Goal: Information Seeking & Learning: Learn about a topic

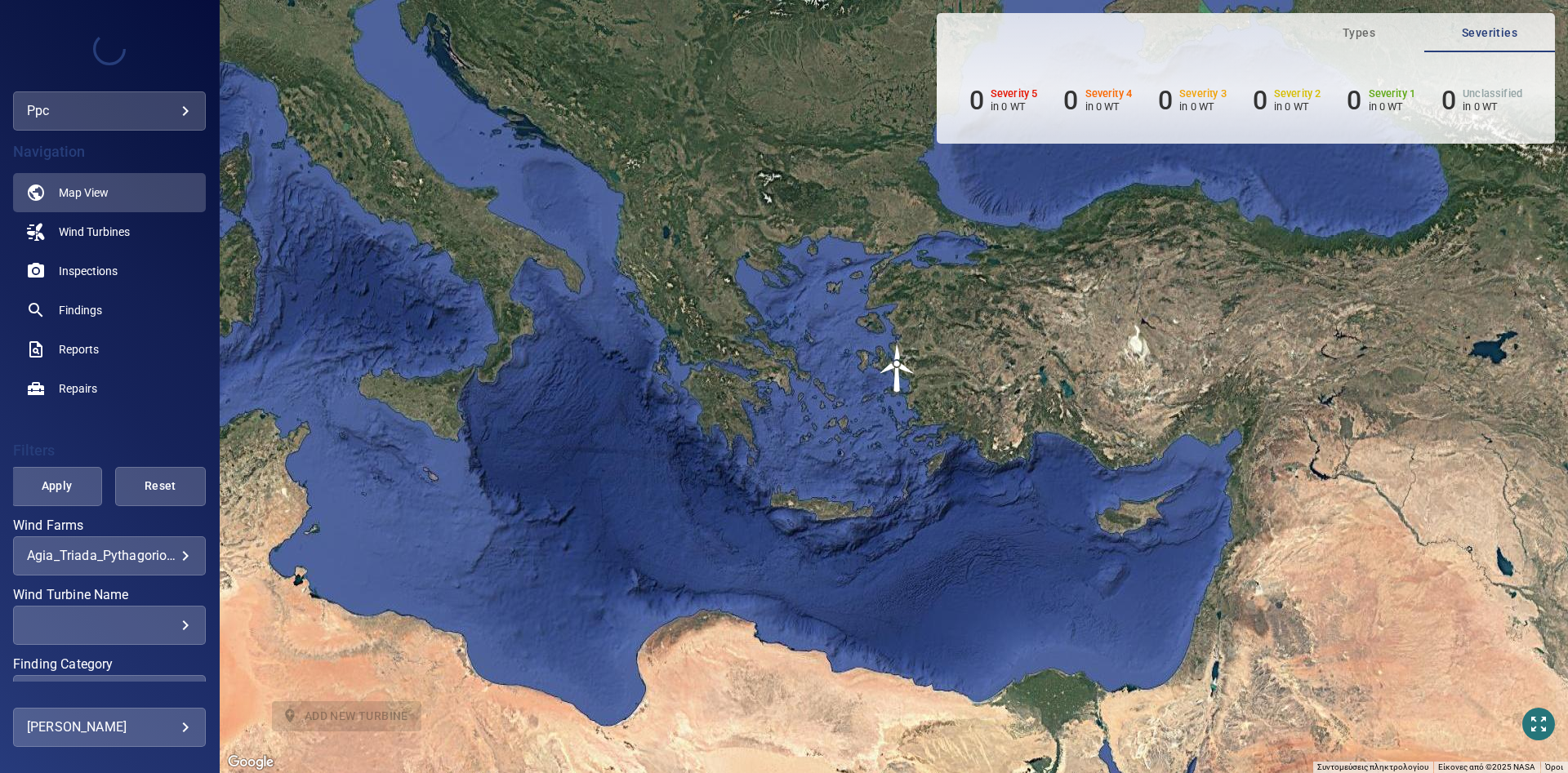
click at [170, 555] on body "**********" at bounding box center [784, 386] width 1568 height 773
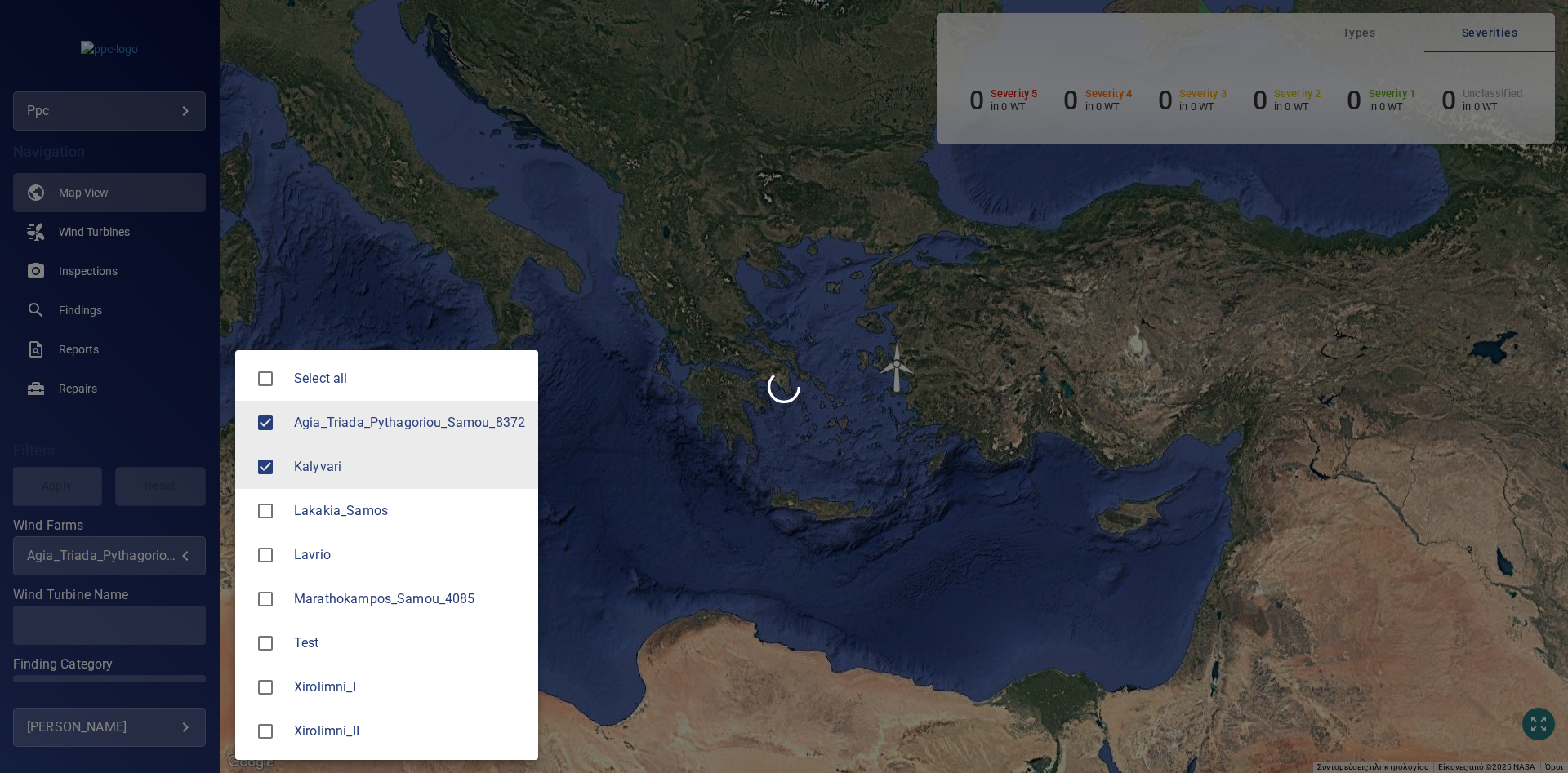
type input "********"
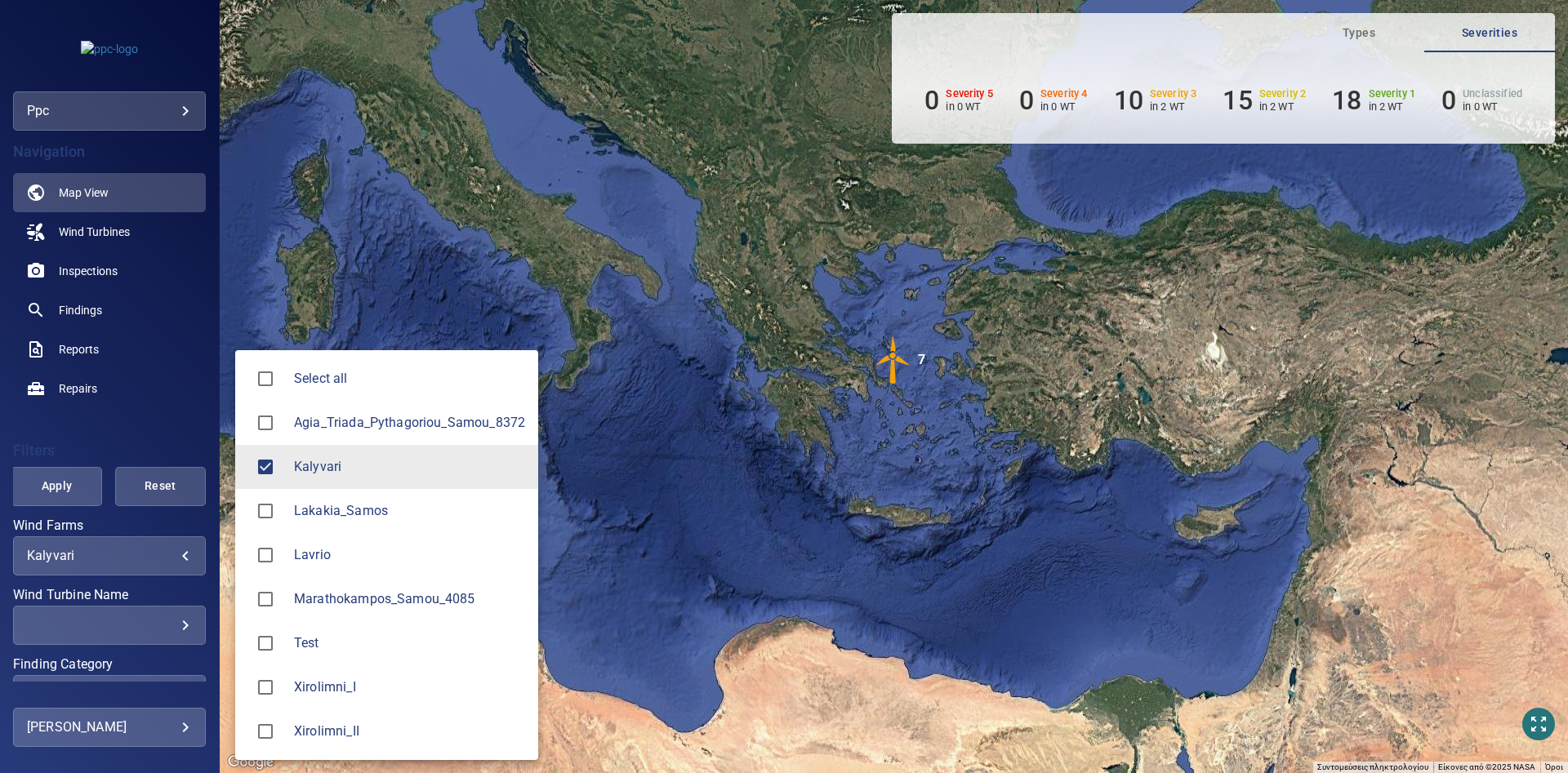
click at [437, 232] on div at bounding box center [784, 386] width 1568 height 773
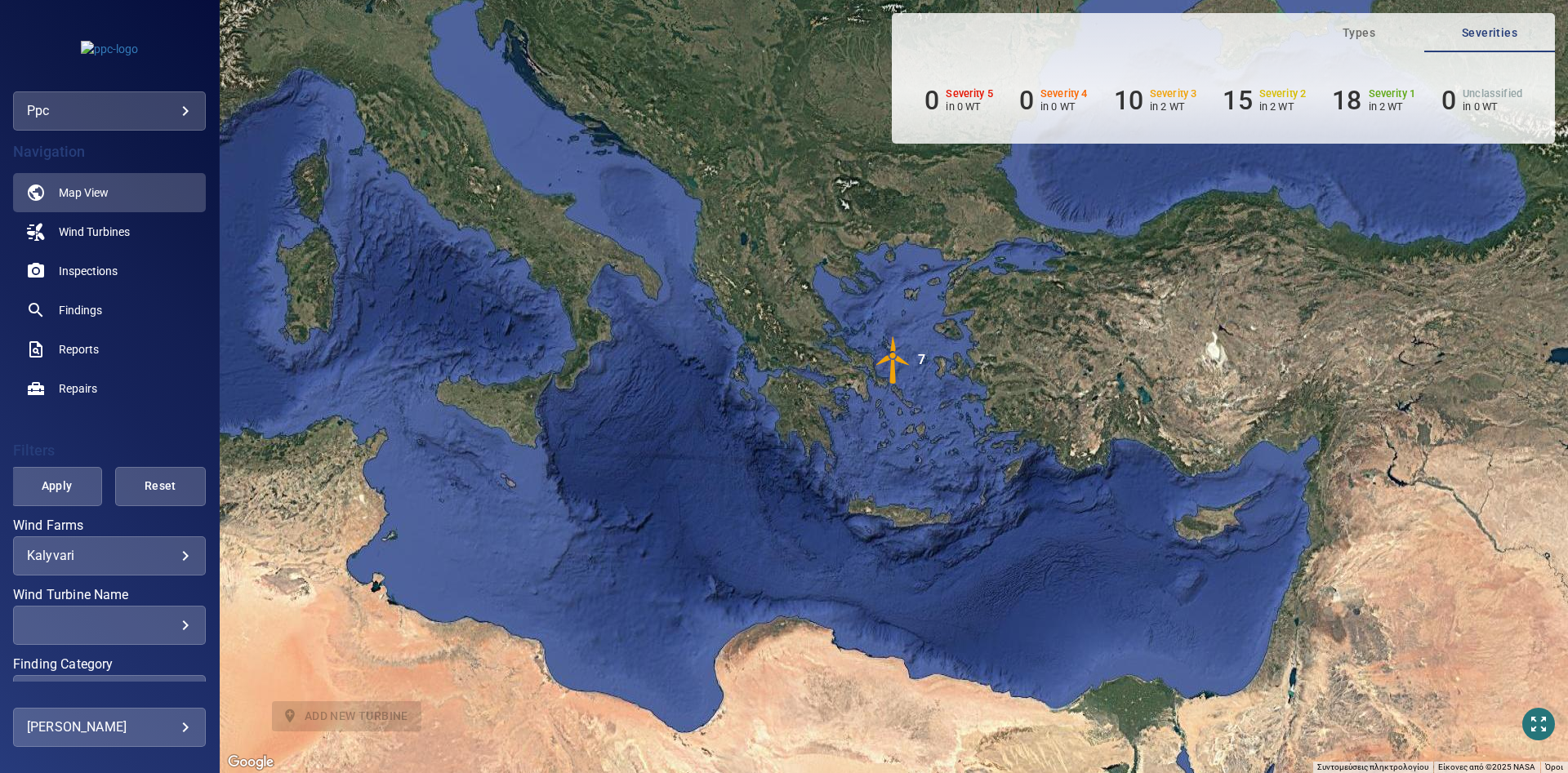
click at [900, 360] on img "7" at bounding box center [893, 359] width 49 height 49
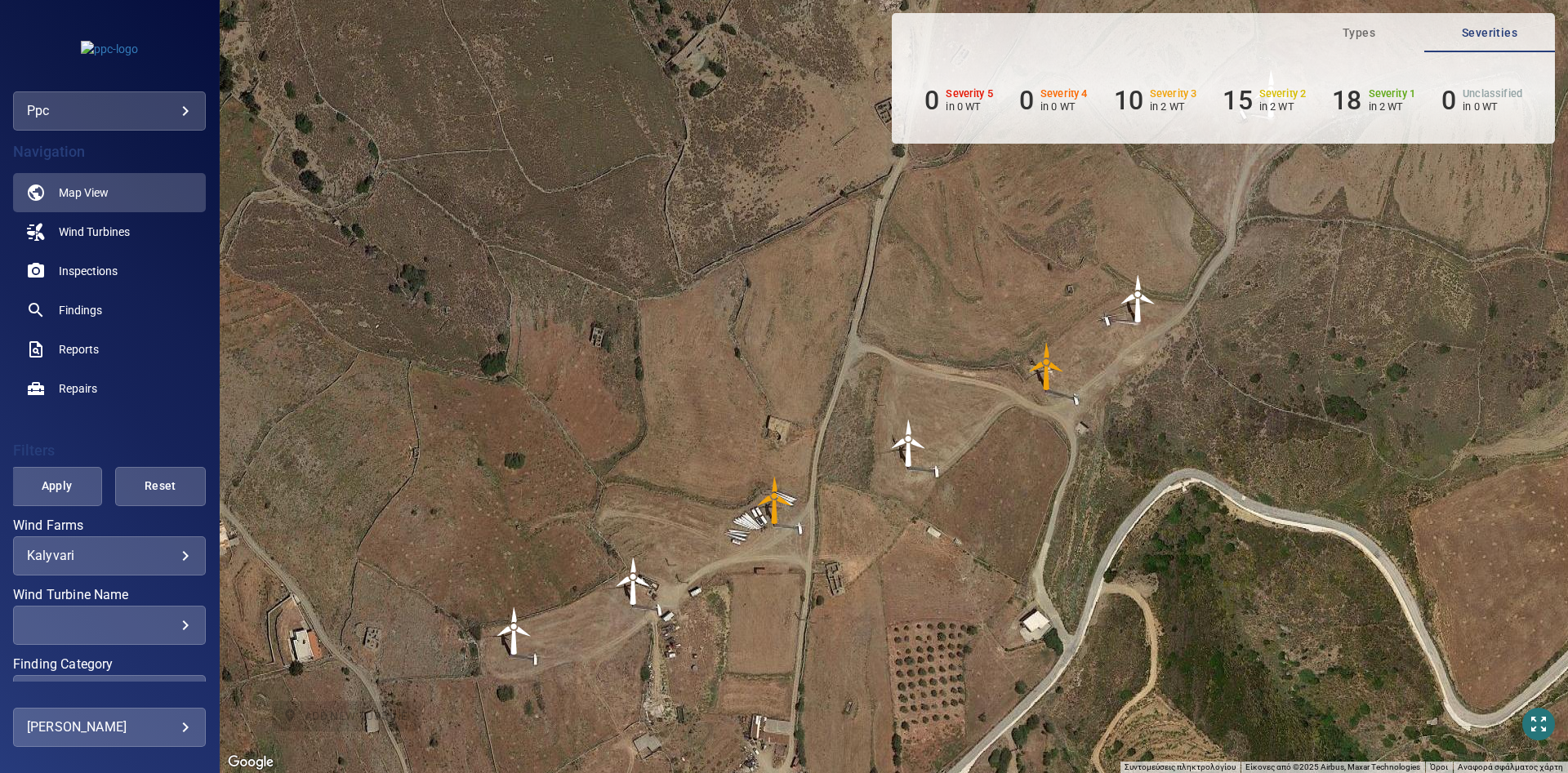
click at [772, 507] on img "WT3" at bounding box center [774, 500] width 49 height 49
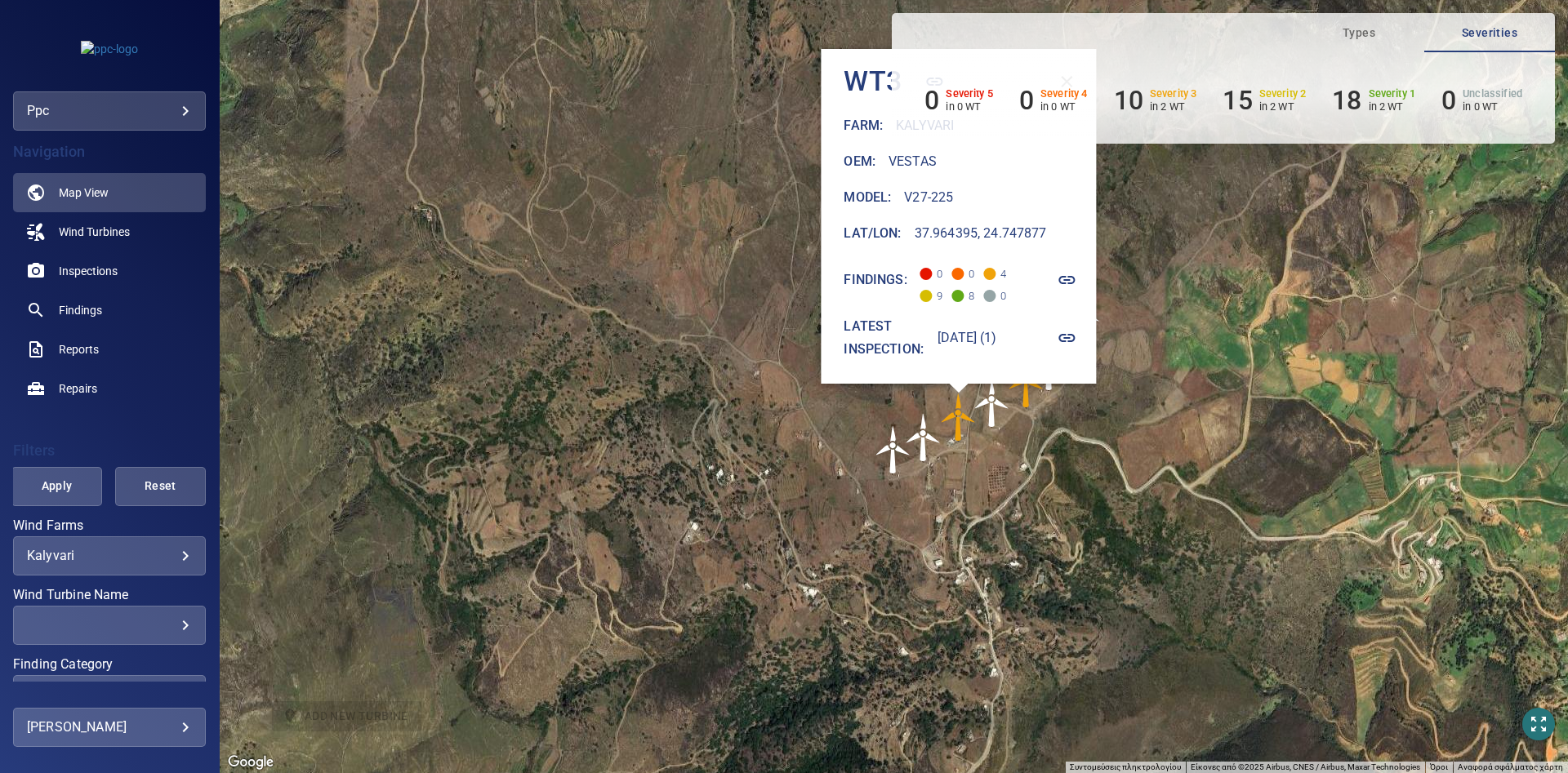
click at [867, 283] on h6 "Findings:" at bounding box center [875, 280] width 63 height 23
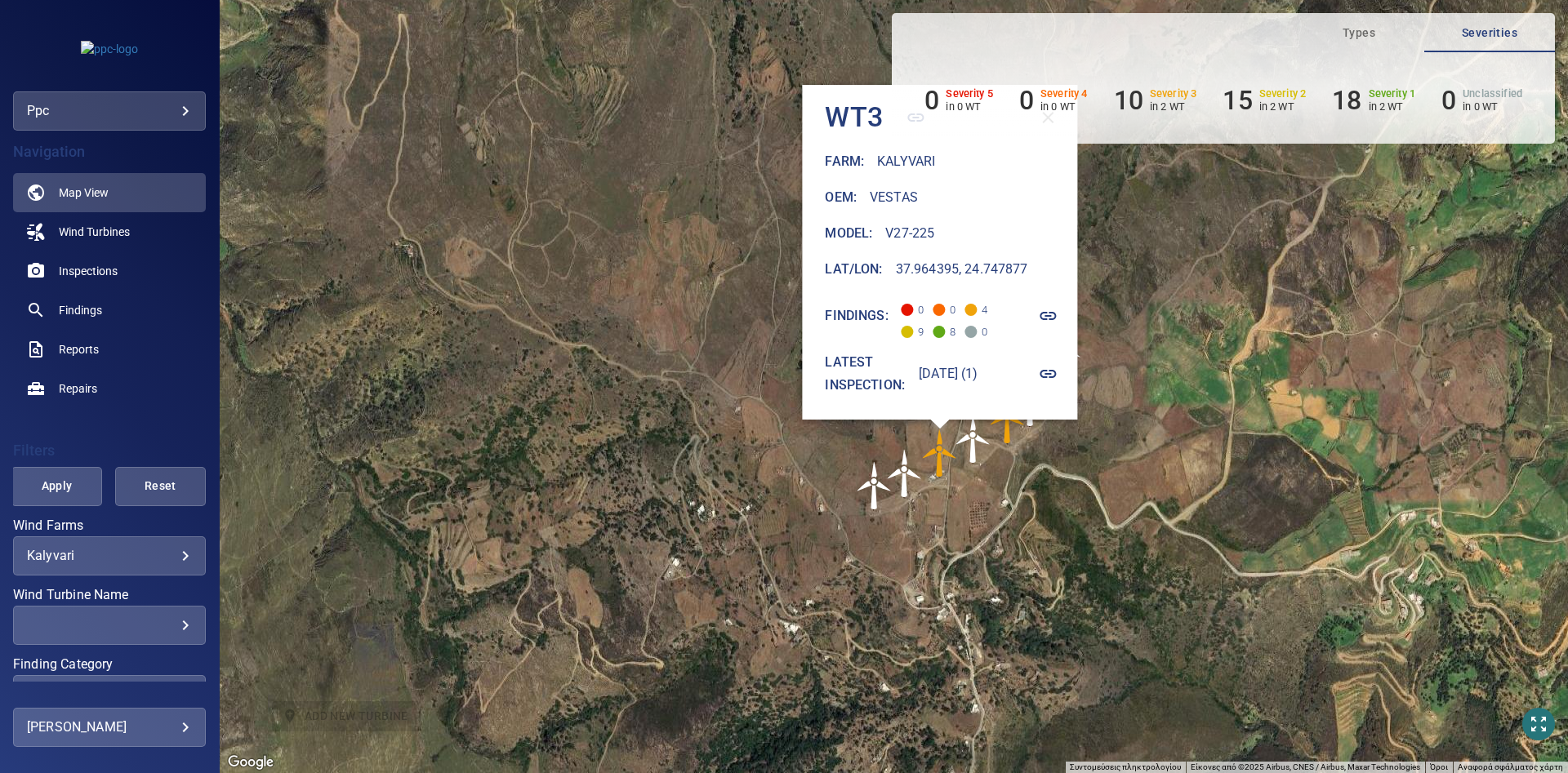
drag, startPoint x: 680, startPoint y: 283, endPoint x: 565, endPoint y: 451, distance: 203.6
click at [565, 451] on div "Για να πλοηγηθείτε, πατήστε τα πλήκτρα με τα βέλη. Για να ενεργοποιήσετε τη μετ…" at bounding box center [893, 386] width 1349 height 773
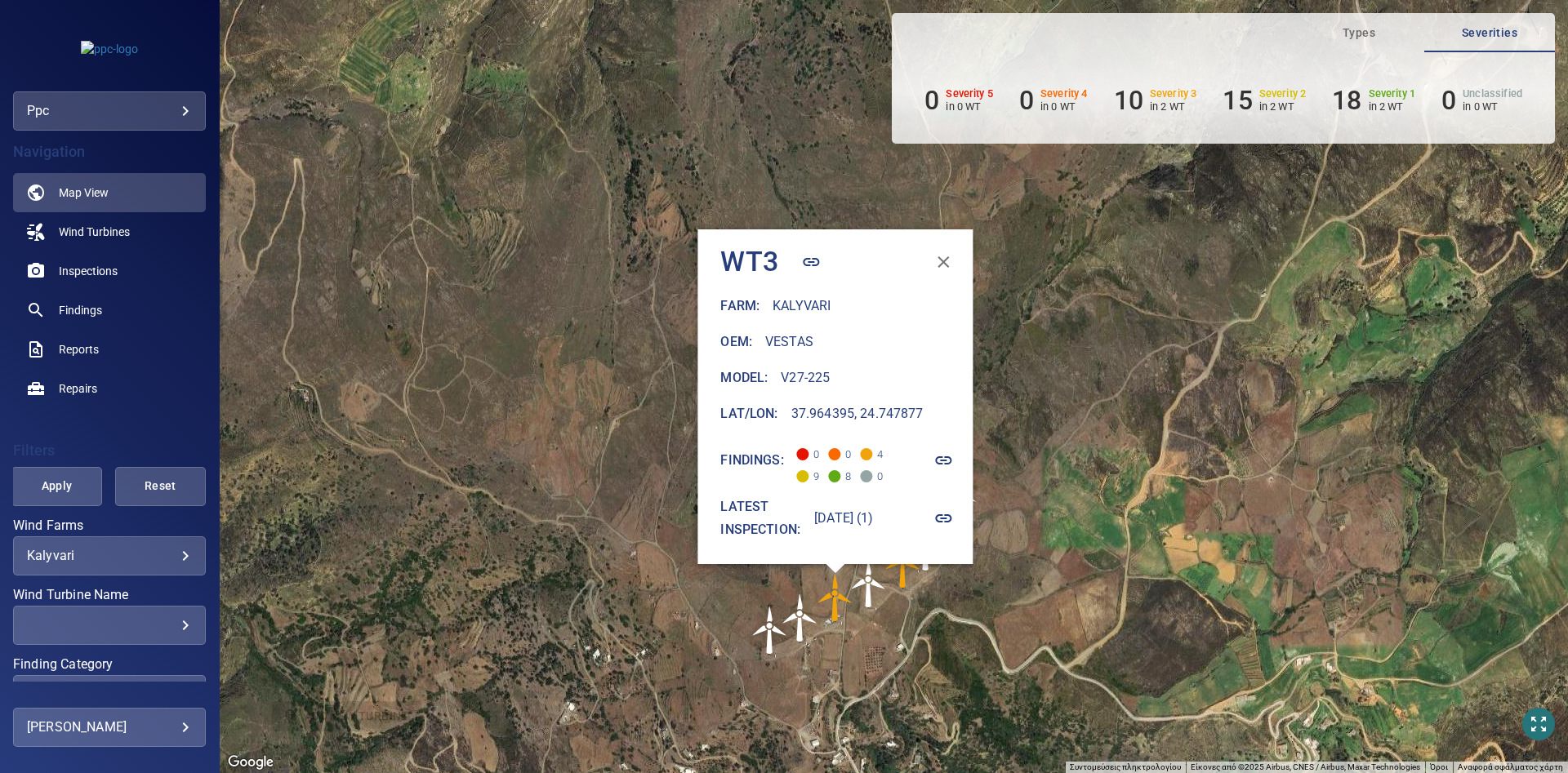
click at [954, 462] on icon "button" at bounding box center [944, 460] width 20 height 20
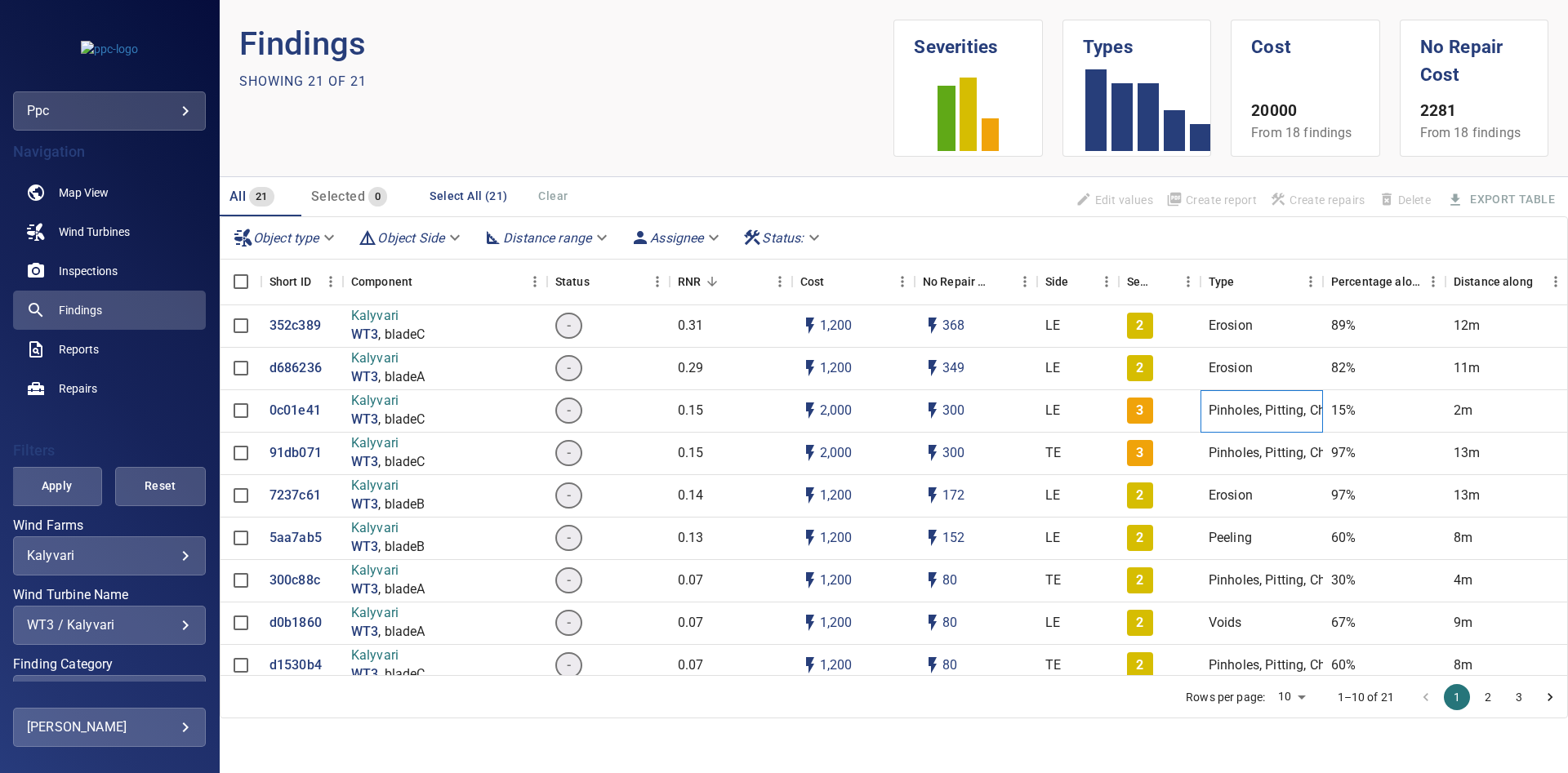
click at [1302, 411] on p "Pinholes, Pitting, Chips" at bounding box center [1276, 411] width 135 height 19
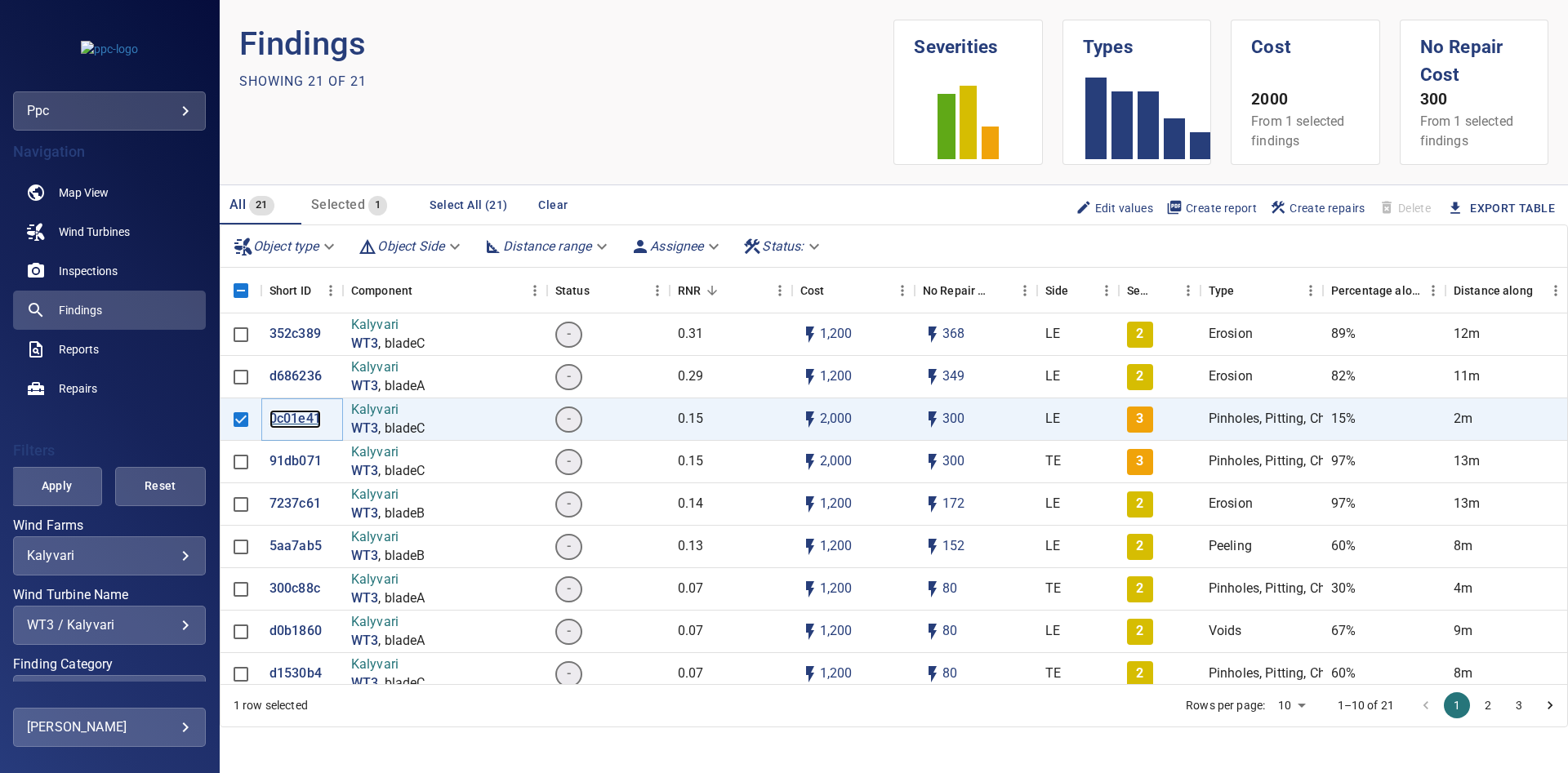
click at [288, 420] on p "0c01e41" at bounding box center [296, 419] width 52 height 19
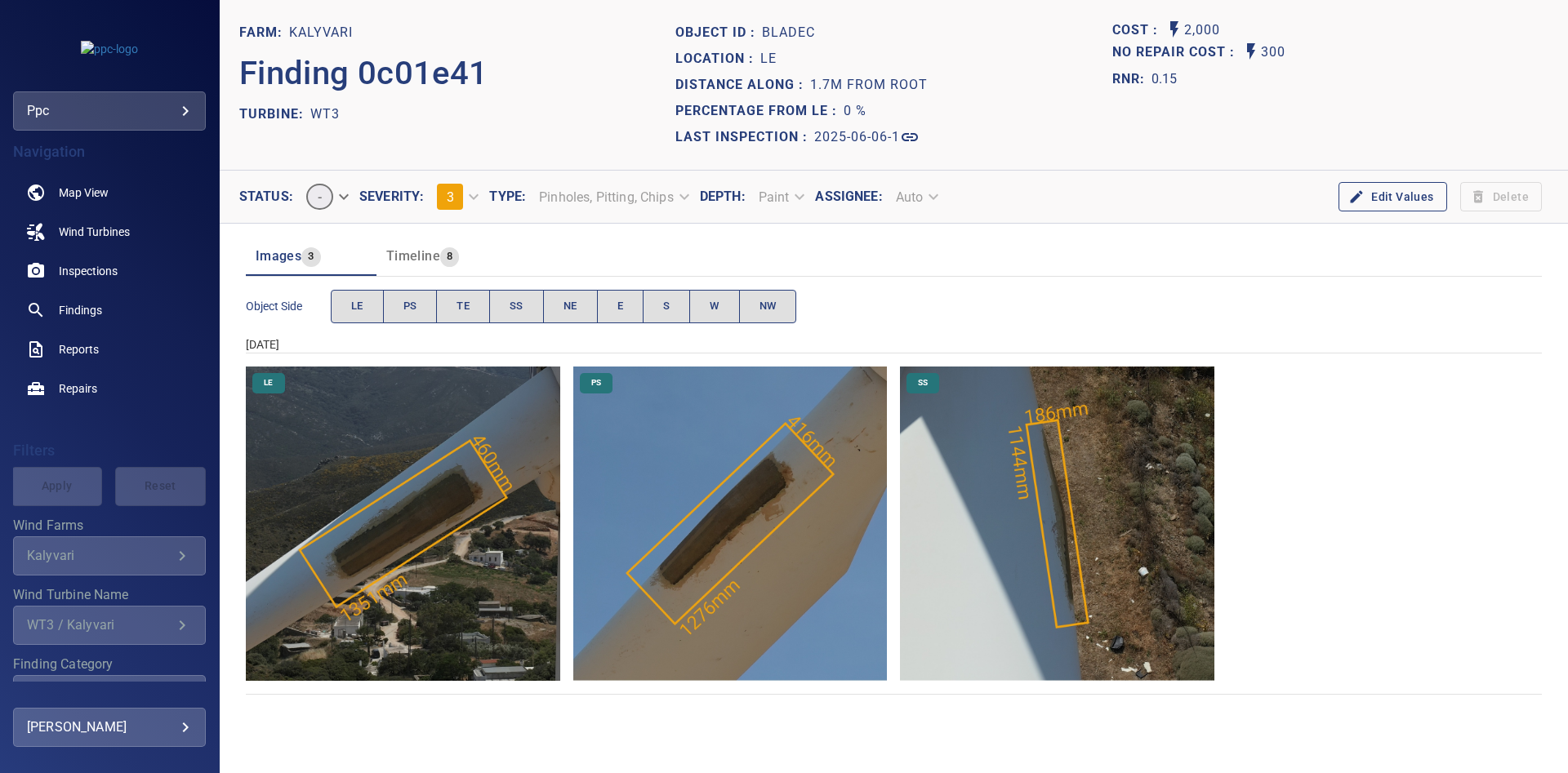
drag, startPoint x: 598, startPoint y: 198, endPoint x: 669, endPoint y: 200, distance: 71.0
click at [669, 200] on div "Pinholes, Pitting, Chips" at bounding box center [612, 196] width 174 height 29
click at [86, 193] on span "Map View" at bounding box center [83, 193] width 50 height 16
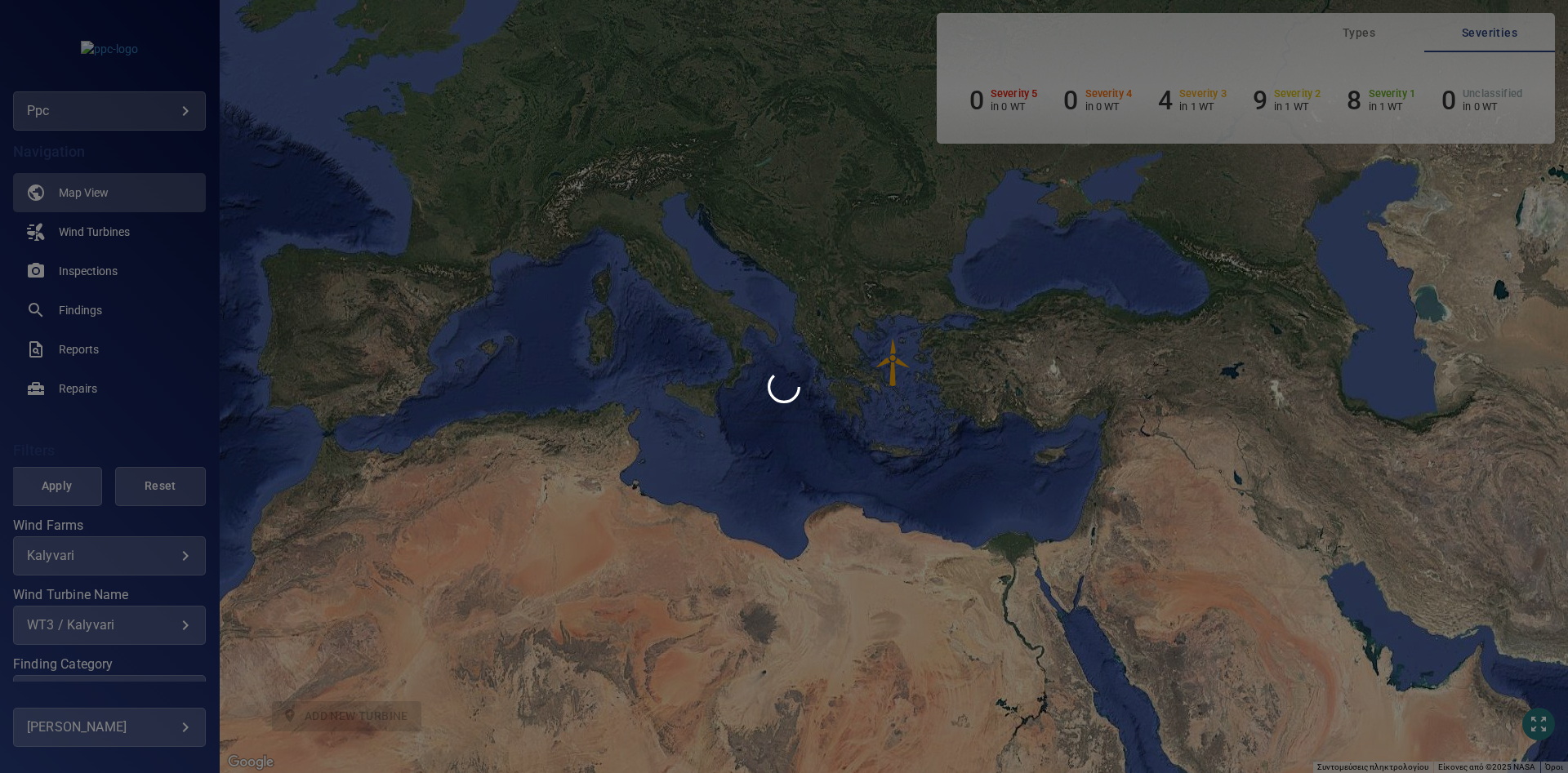
click at [856, 431] on div at bounding box center [784, 386] width 1568 height 773
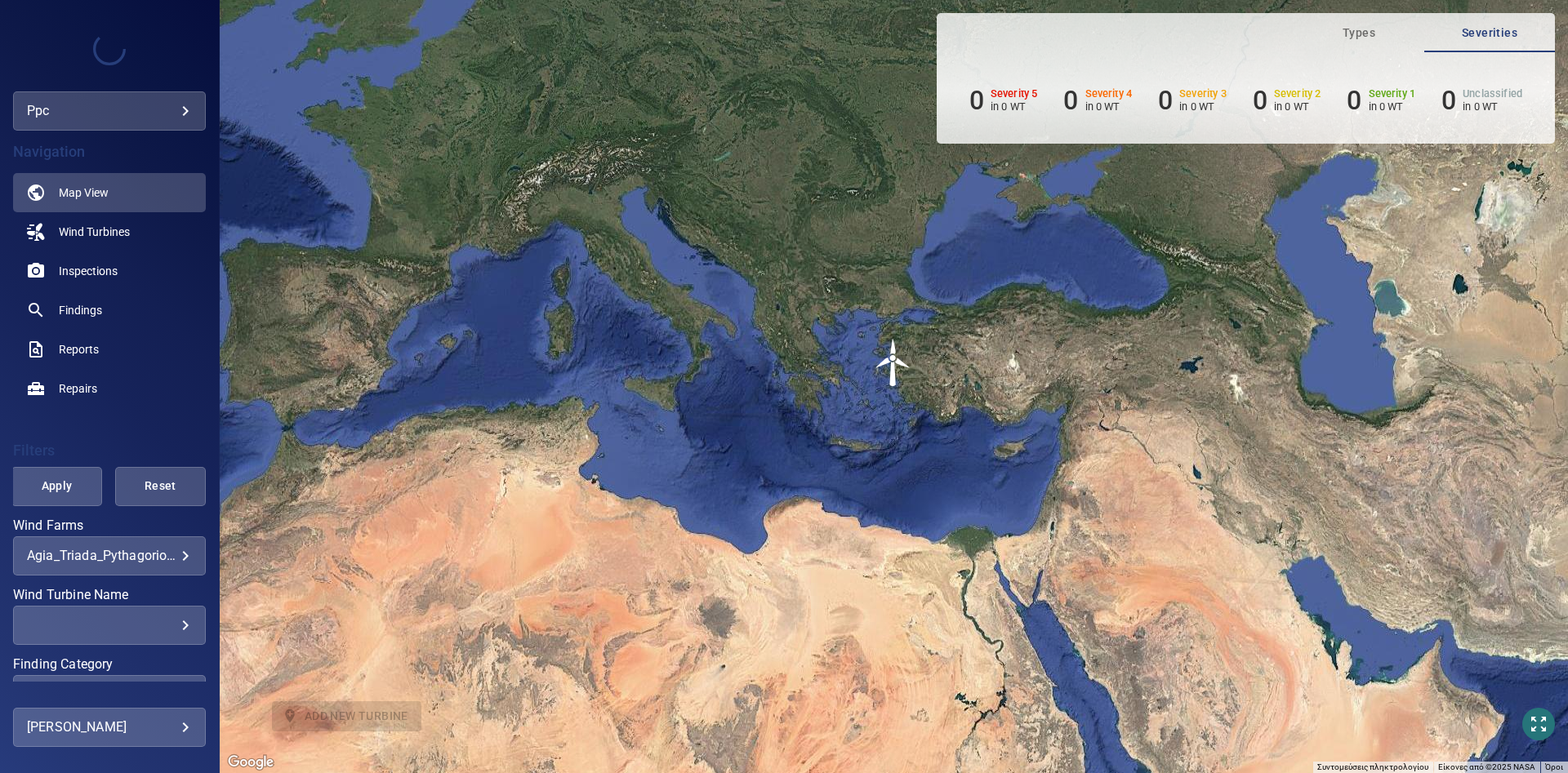
click at [187, 552] on body "**********" at bounding box center [784, 386] width 1568 height 773
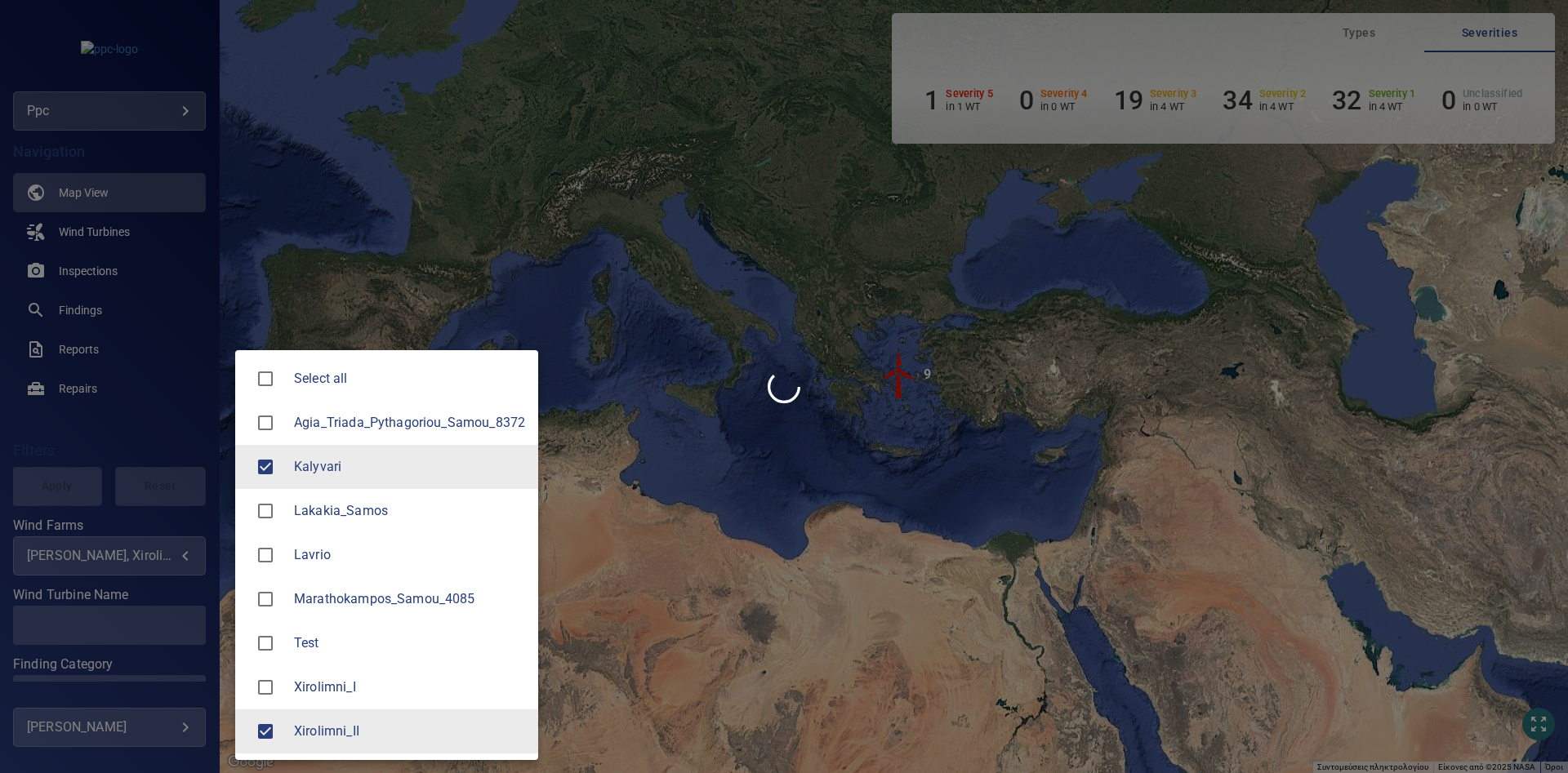
type input "********"
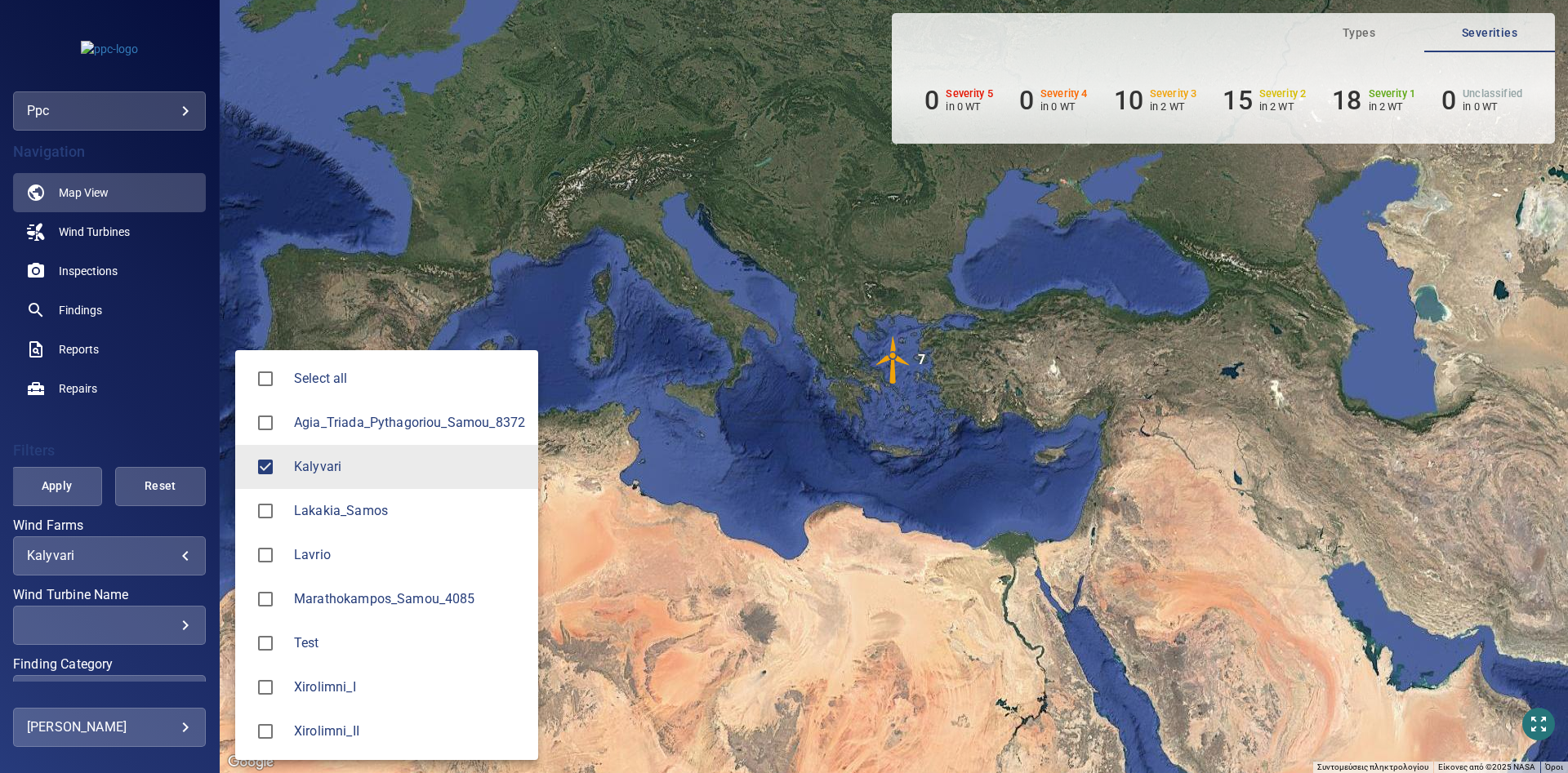
click at [883, 360] on div at bounding box center [784, 386] width 1568 height 773
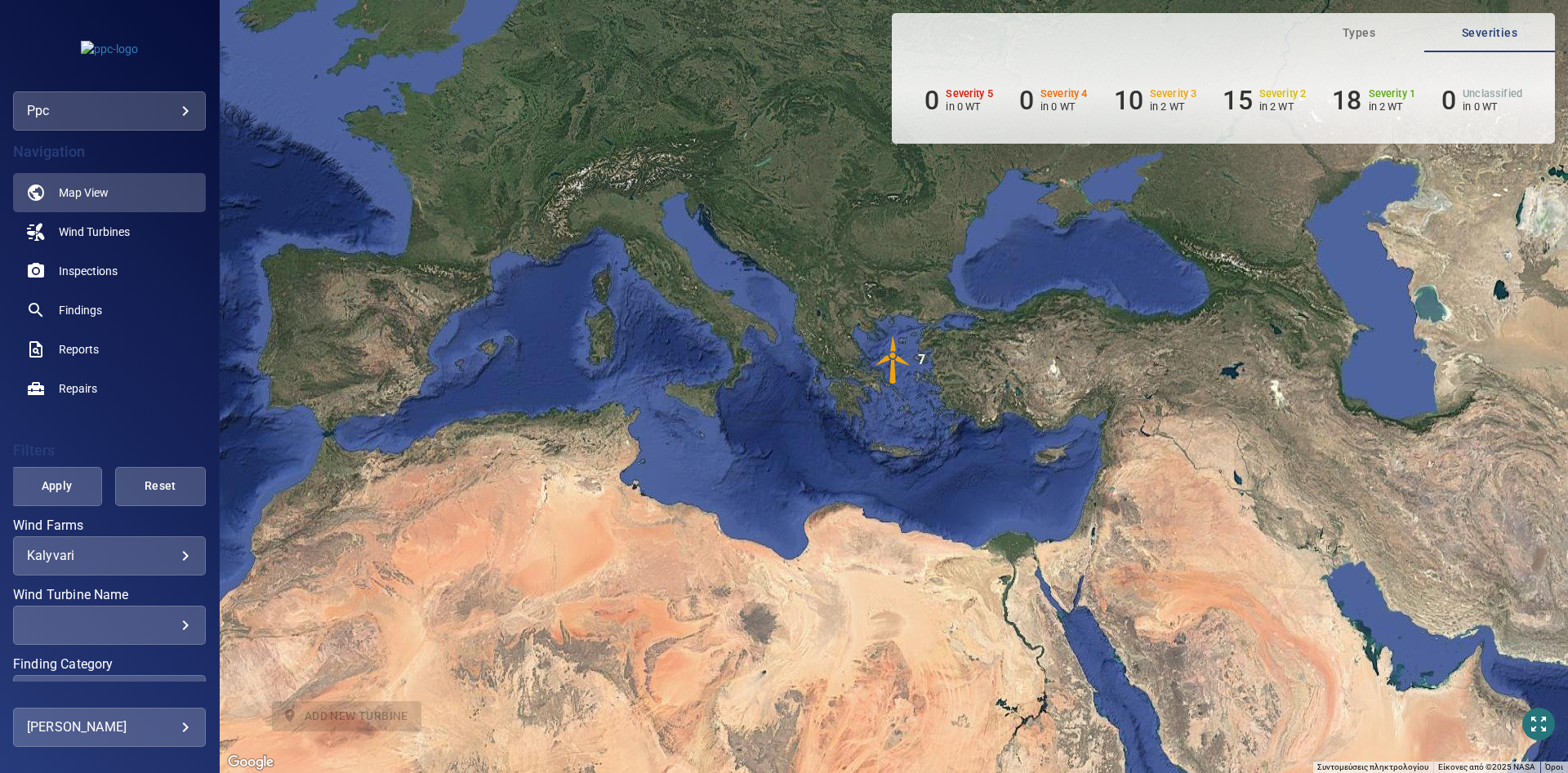
click at [883, 360] on img "7" at bounding box center [893, 359] width 49 height 49
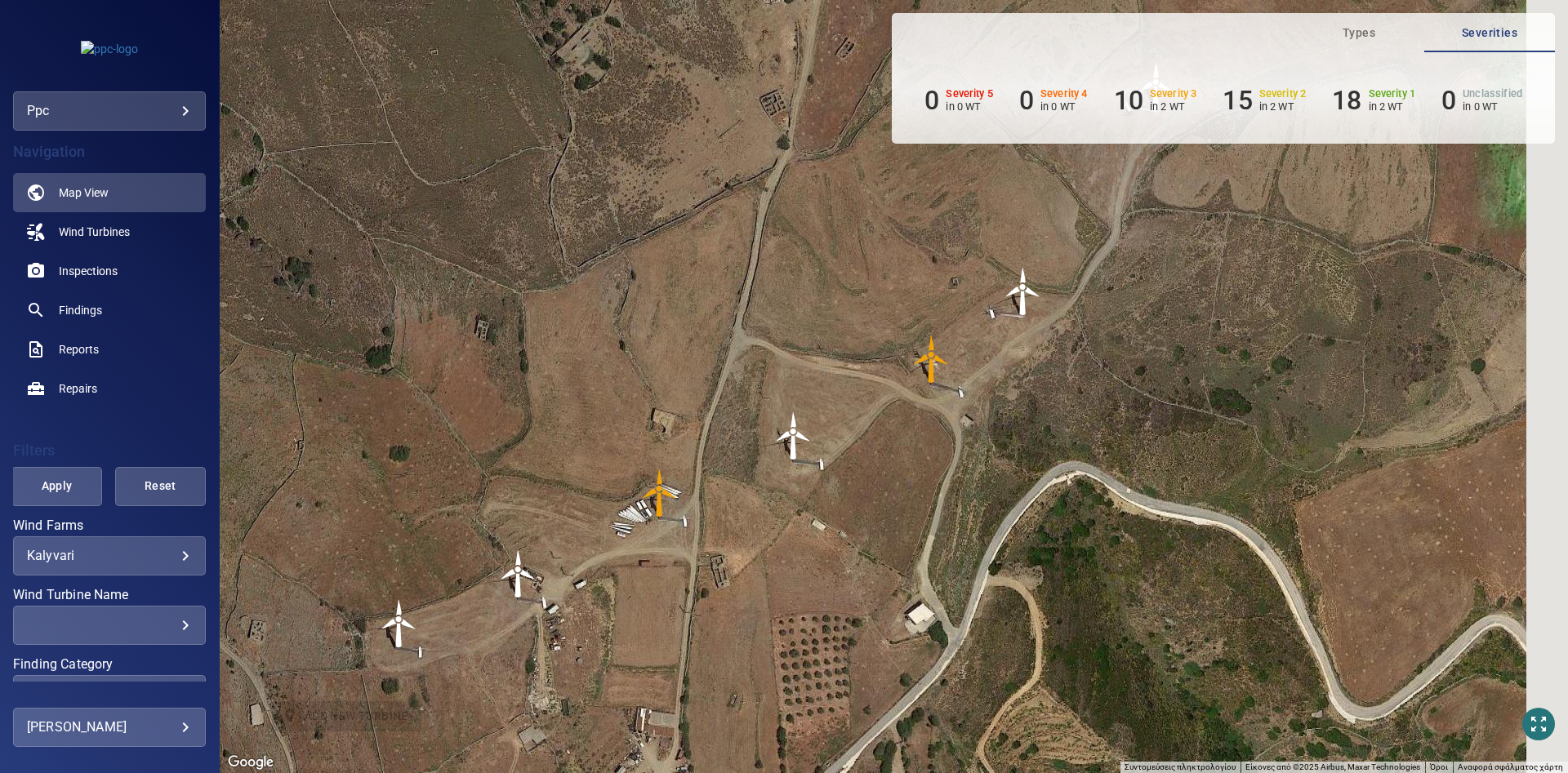
drag, startPoint x: 938, startPoint y: 526, endPoint x: 839, endPoint y: 451, distance: 124.2
click at [805, 522] on div "Για να πλοηγηθείτε, πατήστε τα πλήκτρα με τα βέλη. Για να ενεργοποιήσετε τη μετ…" at bounding box center [893, 386] width 1349 height 773
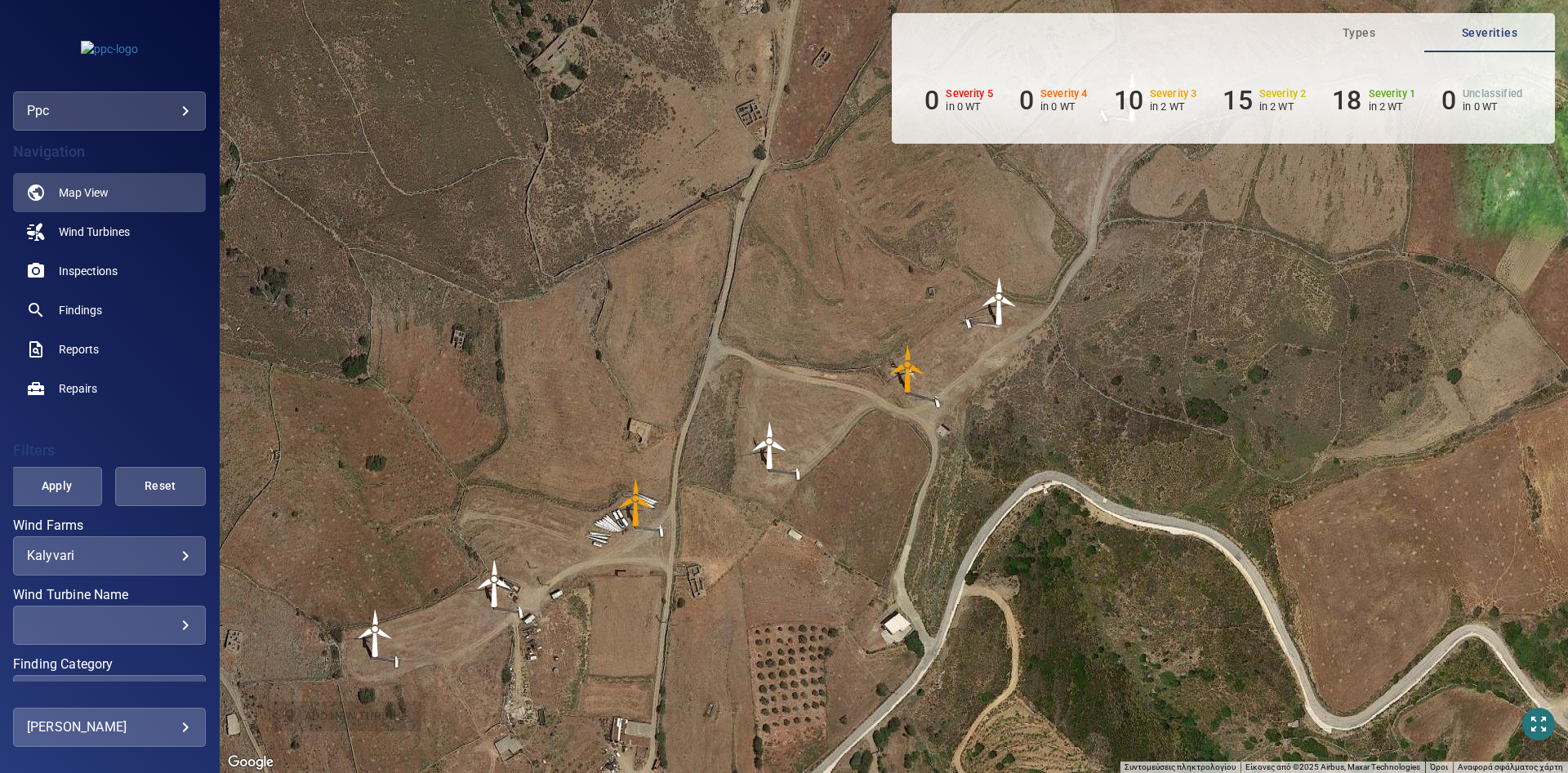
click at [630, 501] on img "WT3" at bounding box center [635, 502] width 49 height 49
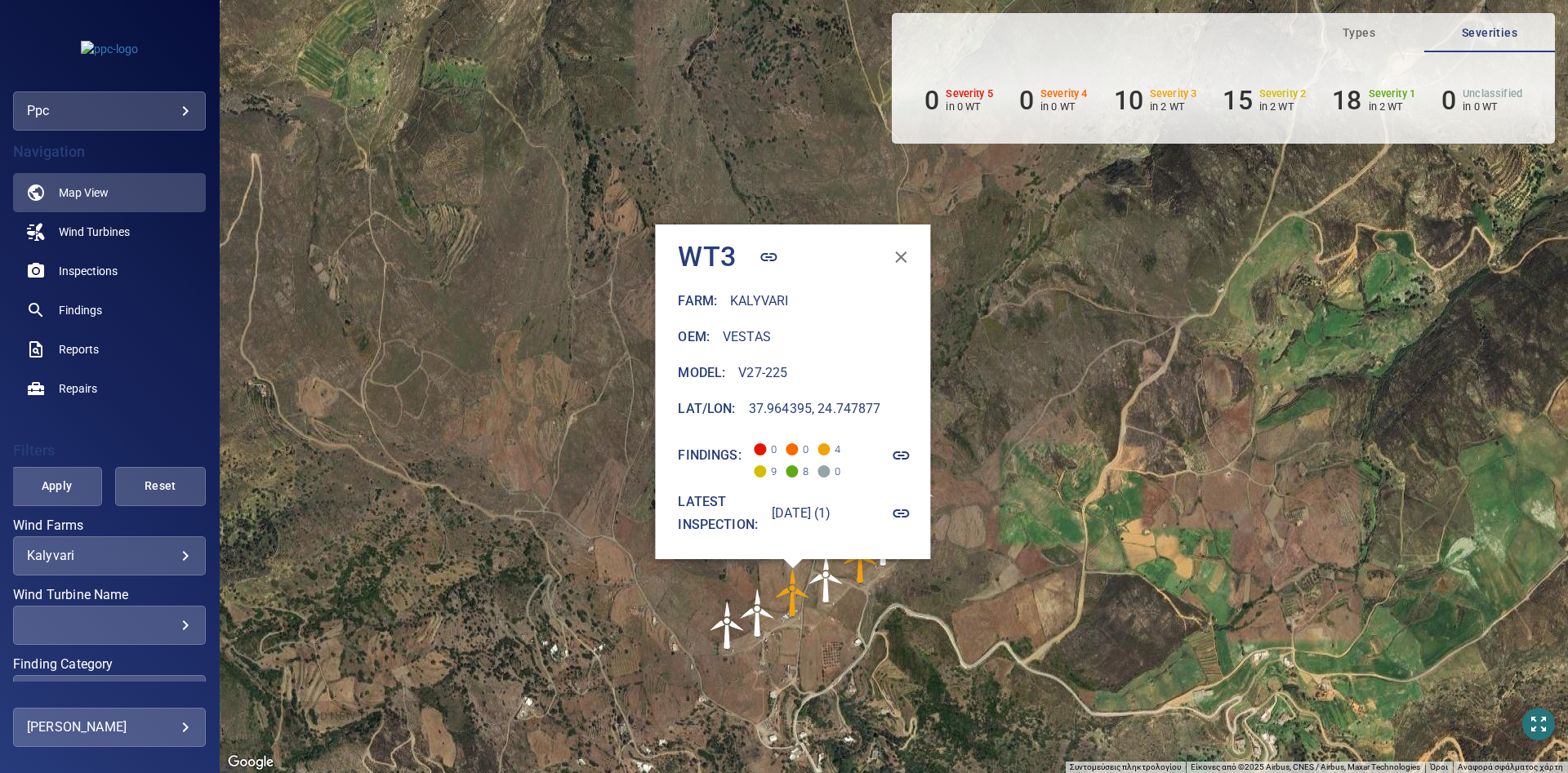
drag, startPoint x: 1233, startPoint y: 302, endPoint x: 1066, endPoint y: 481, distance: 244.8
click at [1066, 481] on div "Για να πλοηγηθείτε, πατήστε τα πλήκτρα με τα βέλη. Για να ενεργοποιήσετε τη μετ…" at bounding box center [893, 386] width 1349 height 773
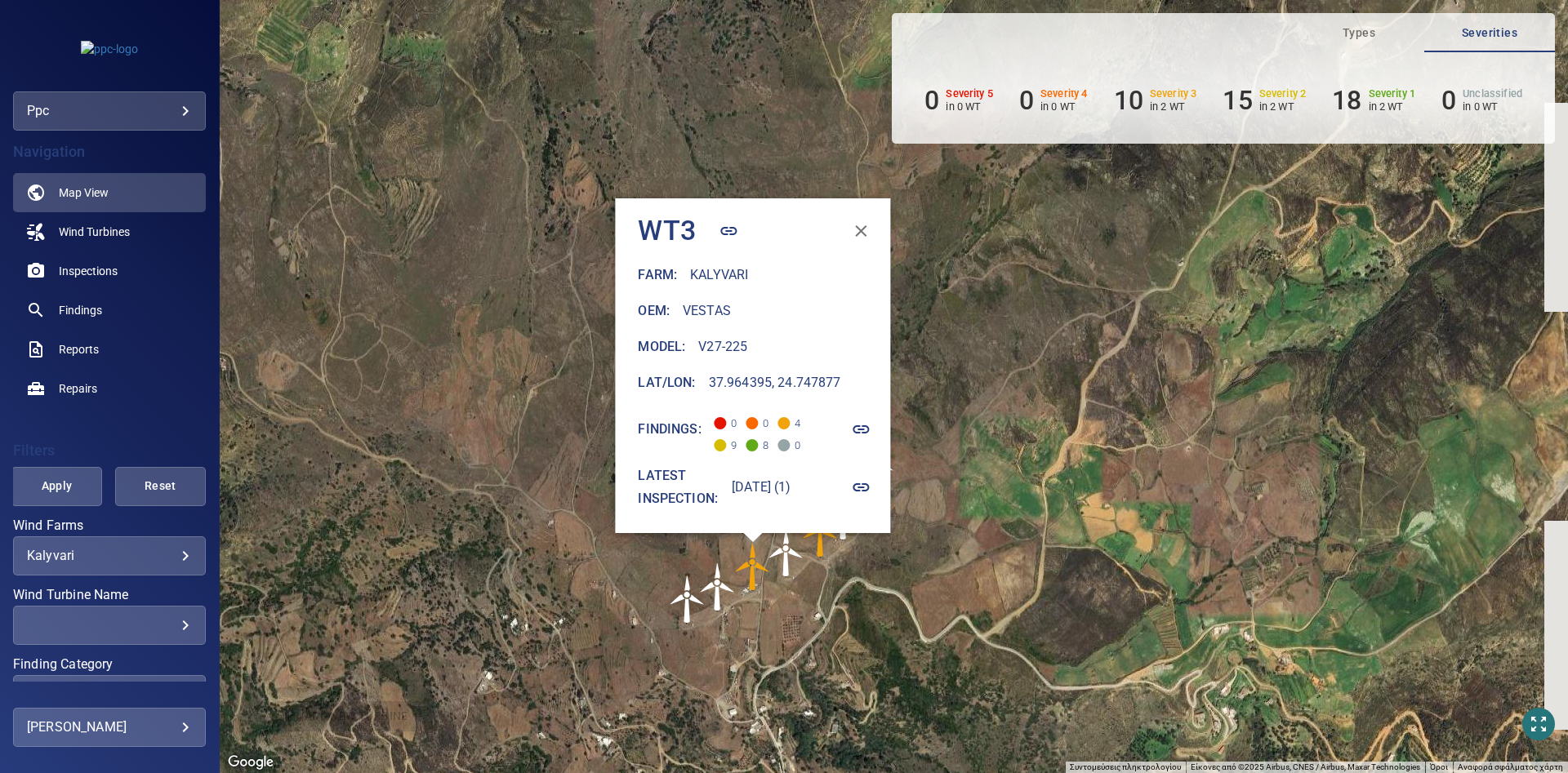
drag, startPoint x: 505, startPoint y: 479, endPoint x: 468, endPoint y: 468, distance: 38.6
click at [468, 468] on div "Για να πλοηγηθείτε, πατήστε τα πλήκτρα με τα βέλη. Για να ενεργοποιήσετε τη μετ…" at bounding box center [893, 386] width 1349 height 773
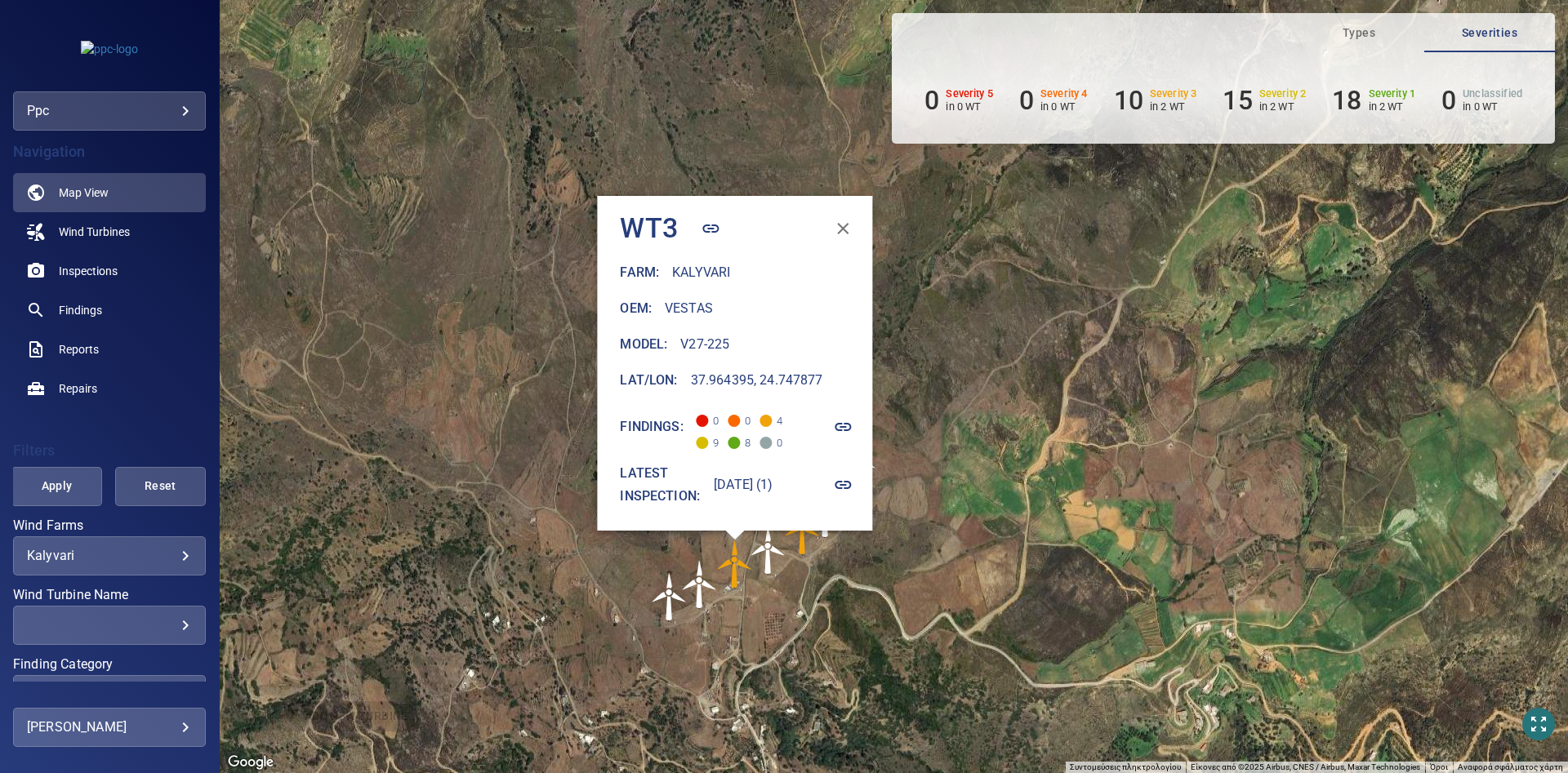
click at [804, 550] on img "WT5" at bounding box center [802, 530] width 49 height 49
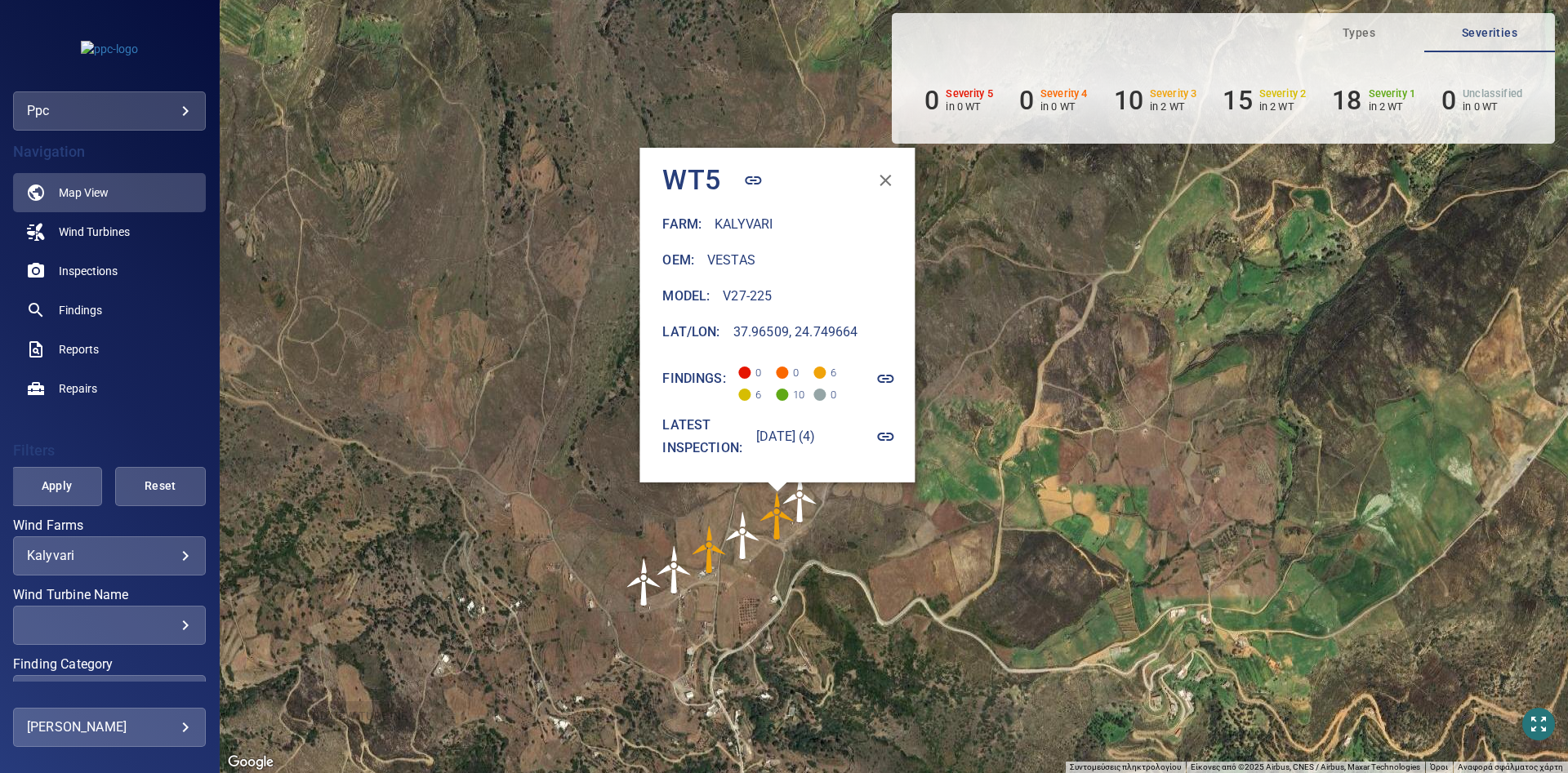
drag, startPoint x: 1180, startPoint y: 512, endPoint x: 929, endPoint y: 611, distance: 269.8
click at [929, 611] on div "Για να ενεργοποιήσετε τη μεταφορά με το πληκτρολόγιο, πατήστε Alt + Enter. Όταν…" at bounding box center [893, 386] width 1349 height 773
click at [894, 378] on icon "button" at bounding box center [886, 379] width 16 height 8
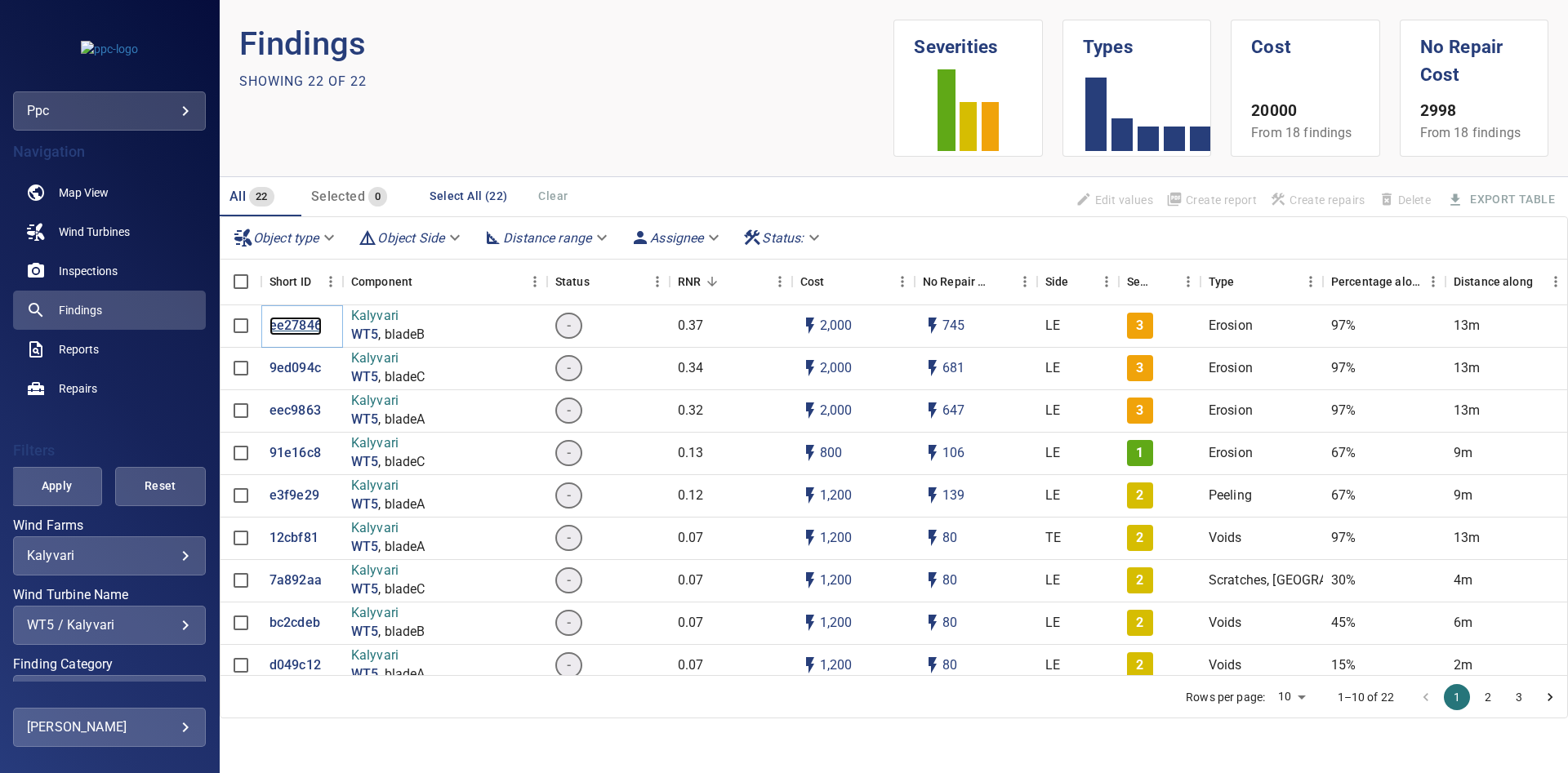
click at [284, 321] on p "ee27846" at bounding box center [296, 325] width 53 height 19
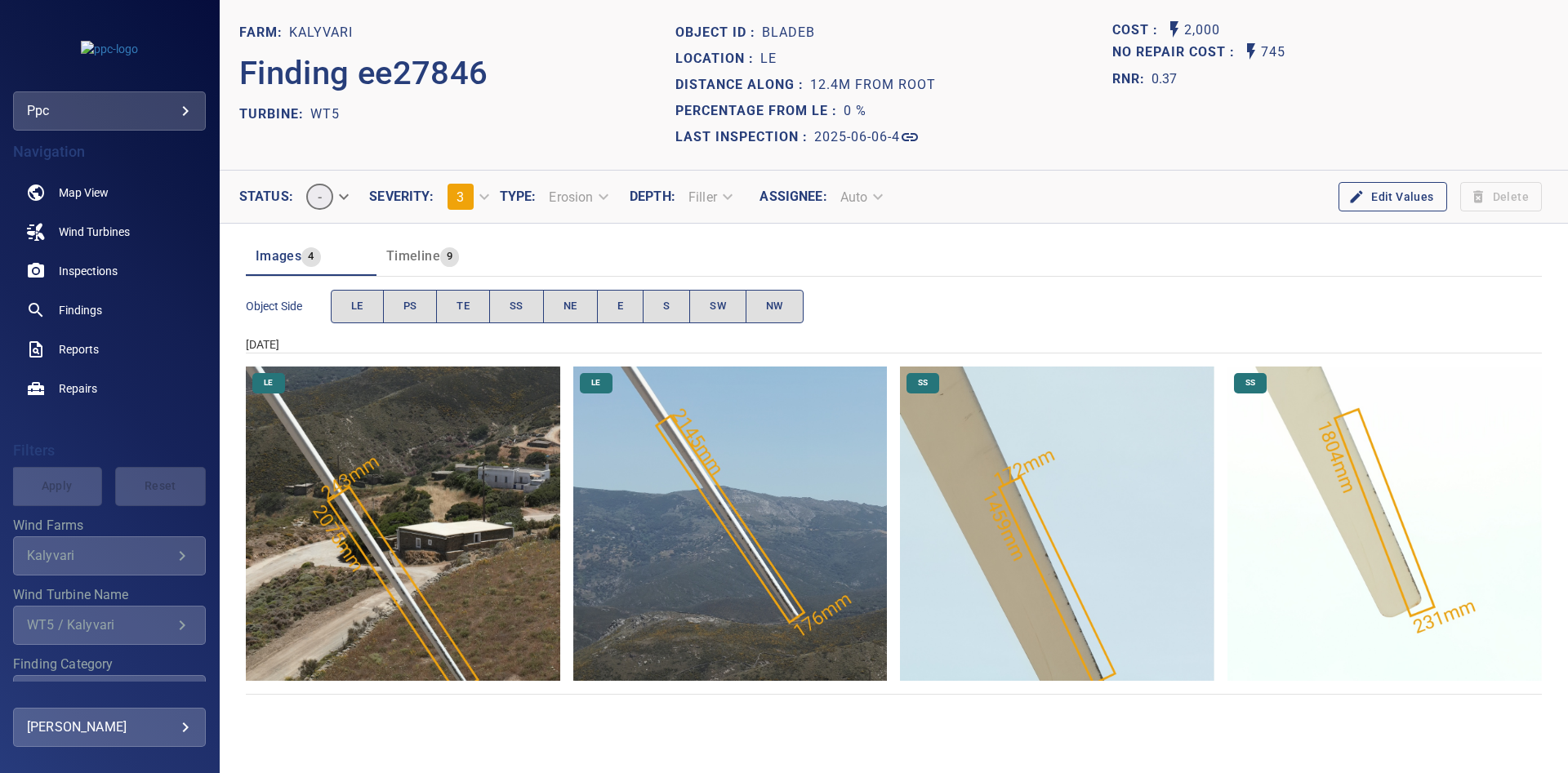
click at [1032, 536] on img "Kalyvari/WT5/2025-06-06-4/2025-06-06-1/image36wp42.jpg" at bounding box center [1057, 523] width 315 height 315
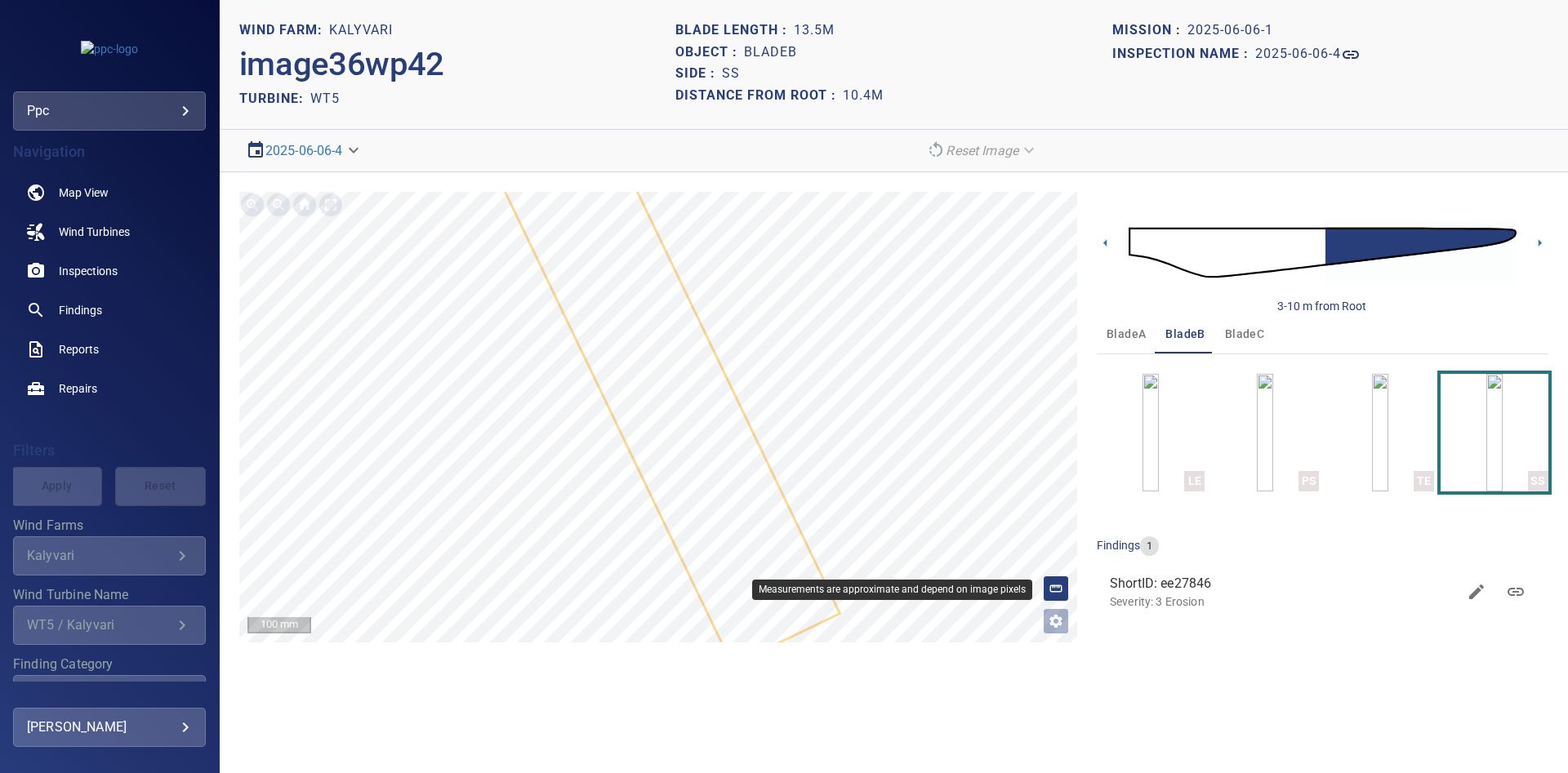
click at [1058, 588] on icon at bounding box center [1056, 588] width 15 height 15
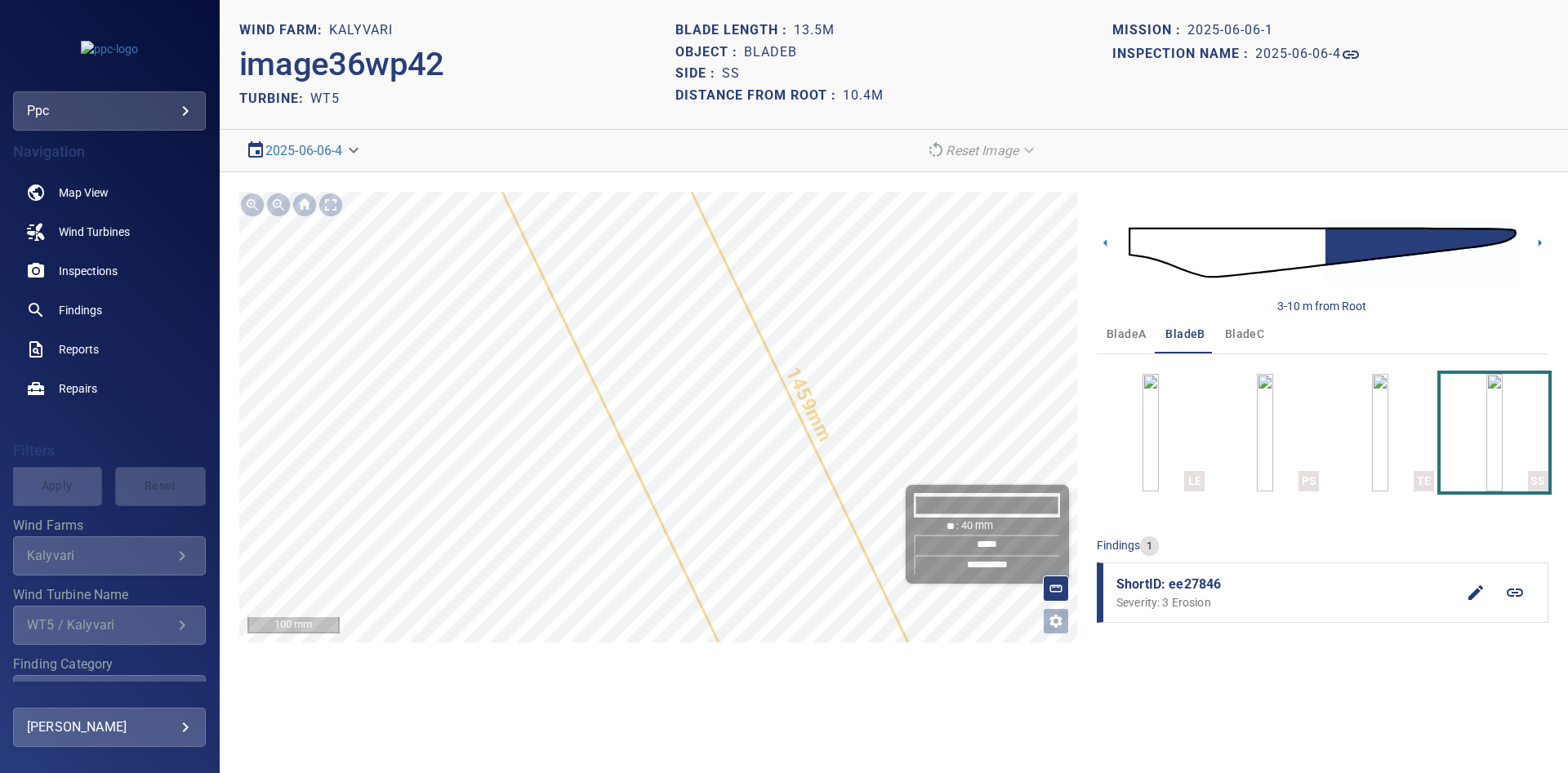
click at [978, 542] on input "*****" at bounding box center [987, 545] width 147 height 21
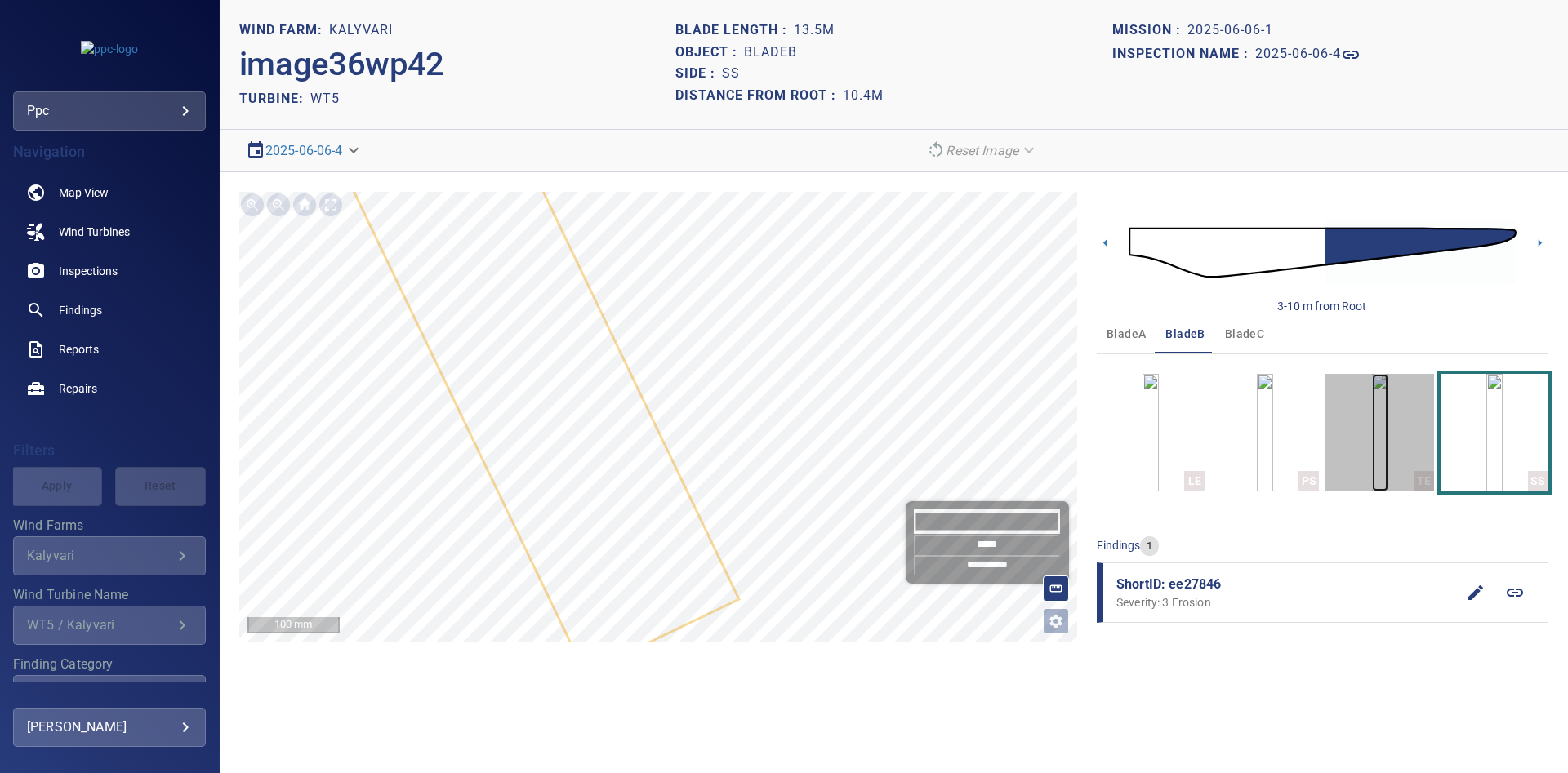
click at [1385, 441] on img "button" at bounding box center [1379, 433] width 16 height 117
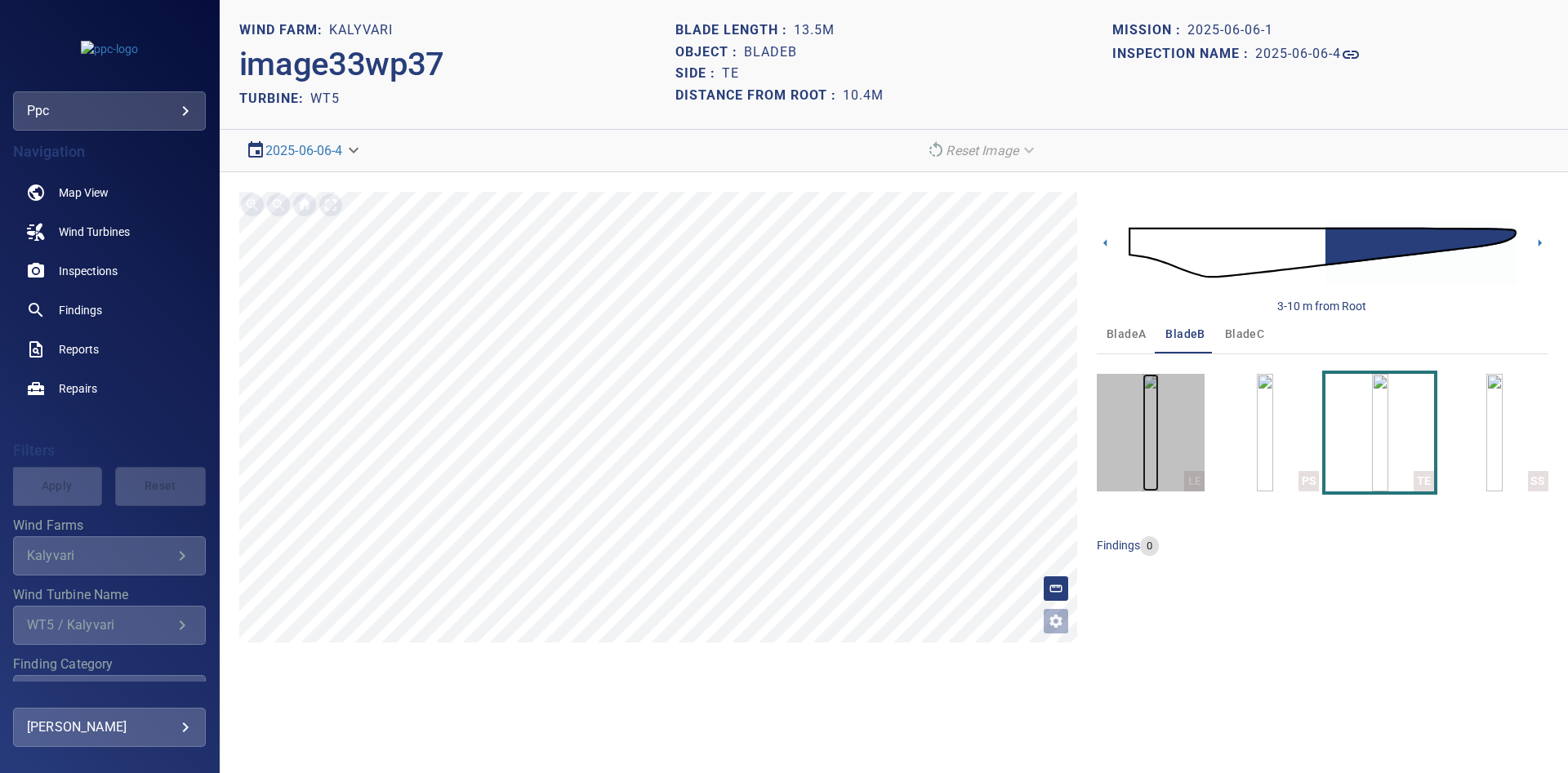
click at [1159, 425] on img "button" at bounding box center [1150, 433] width 16 height 117
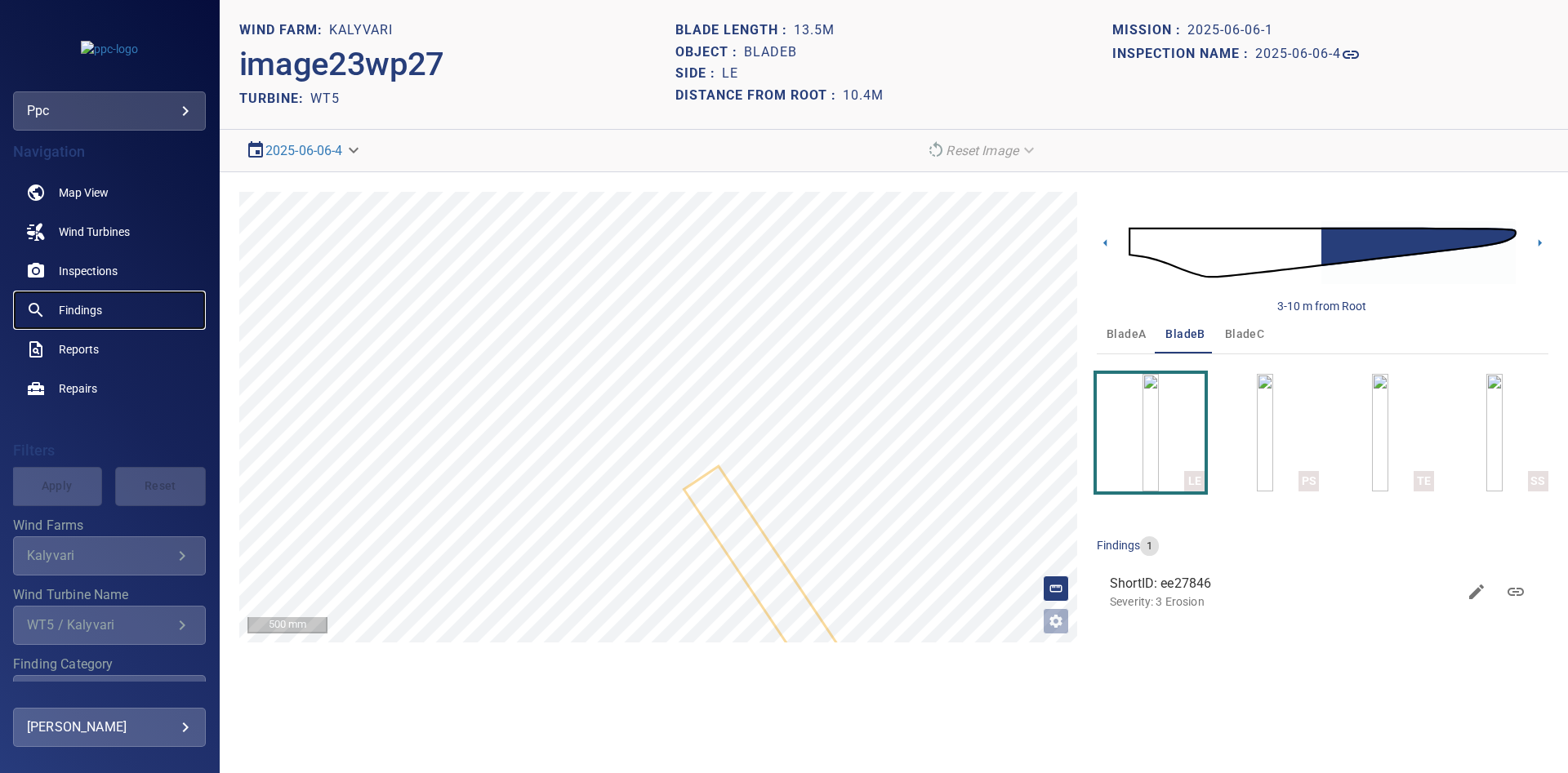
click at [80, 307] on span "Findings" at bounding box center [80, 310] width 44 height 16
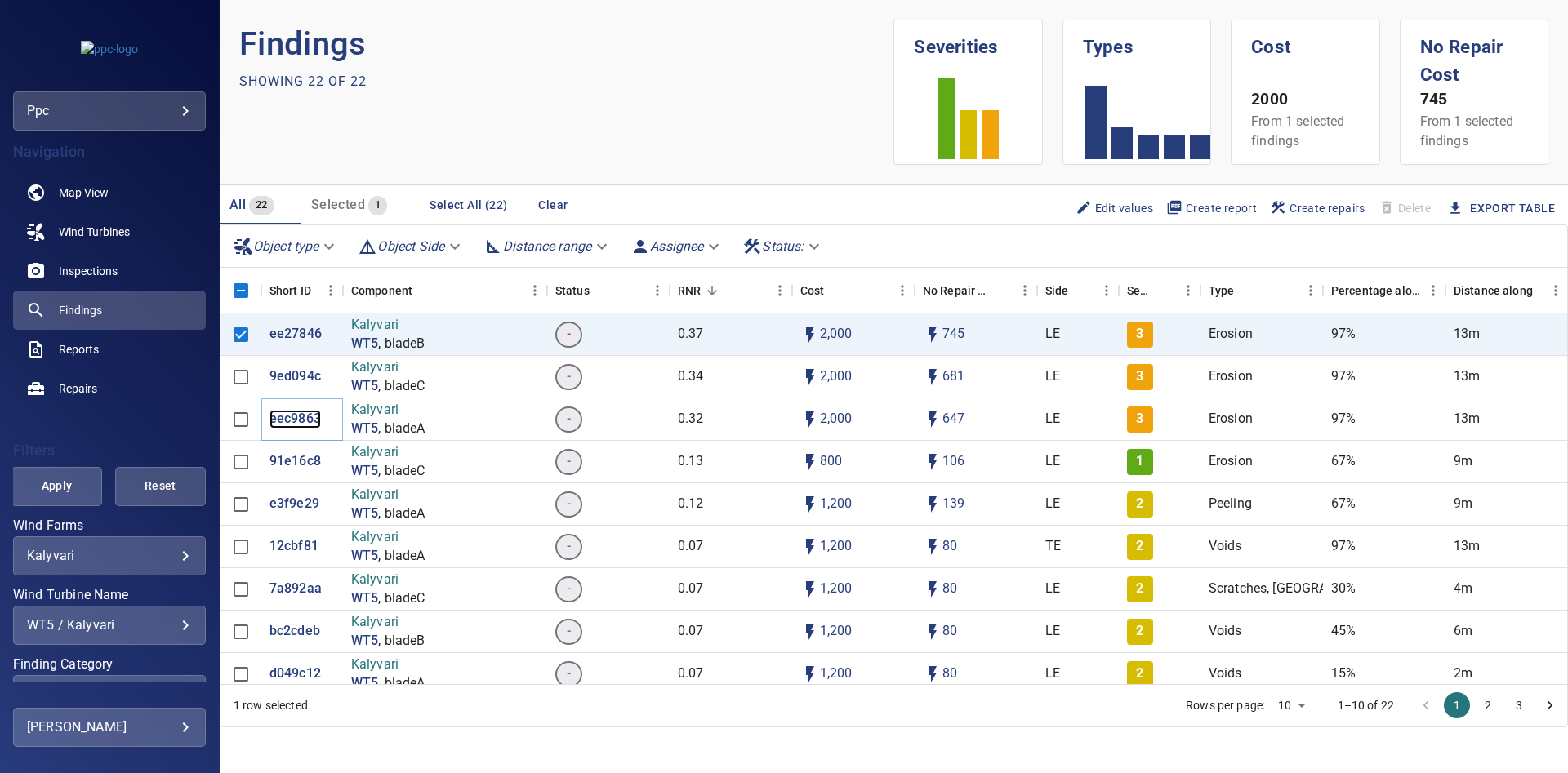
click at [284, 418] on p "eec9863" at bounding box center [296, 419] width 52 height 19
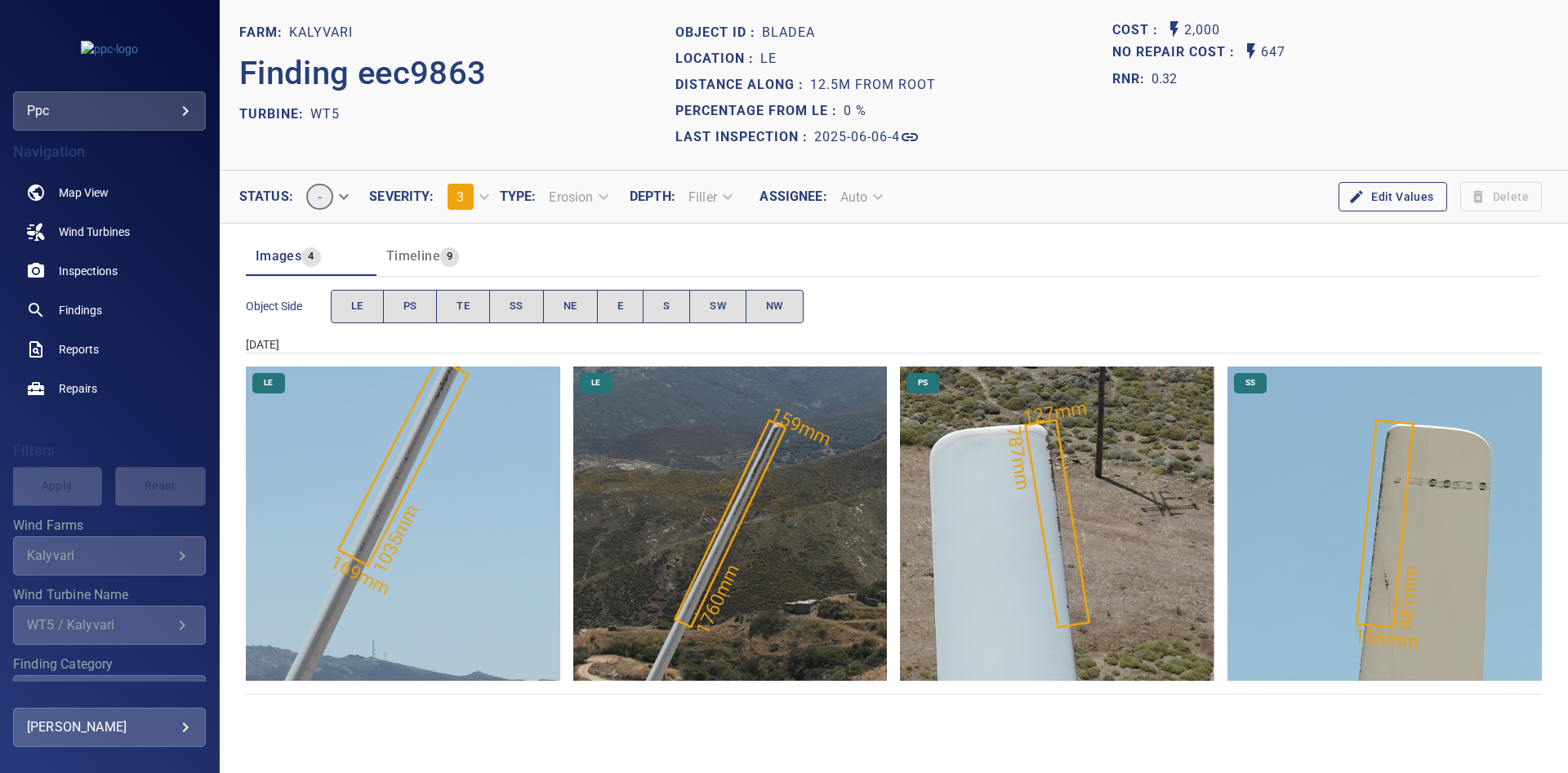
click at [1064, 436] on img "Kalyvari/WT5/2025-06-06-4/2025-06-06-1/image5wp7.jpg" at bounding box center [1057, 523] width 315 height 315
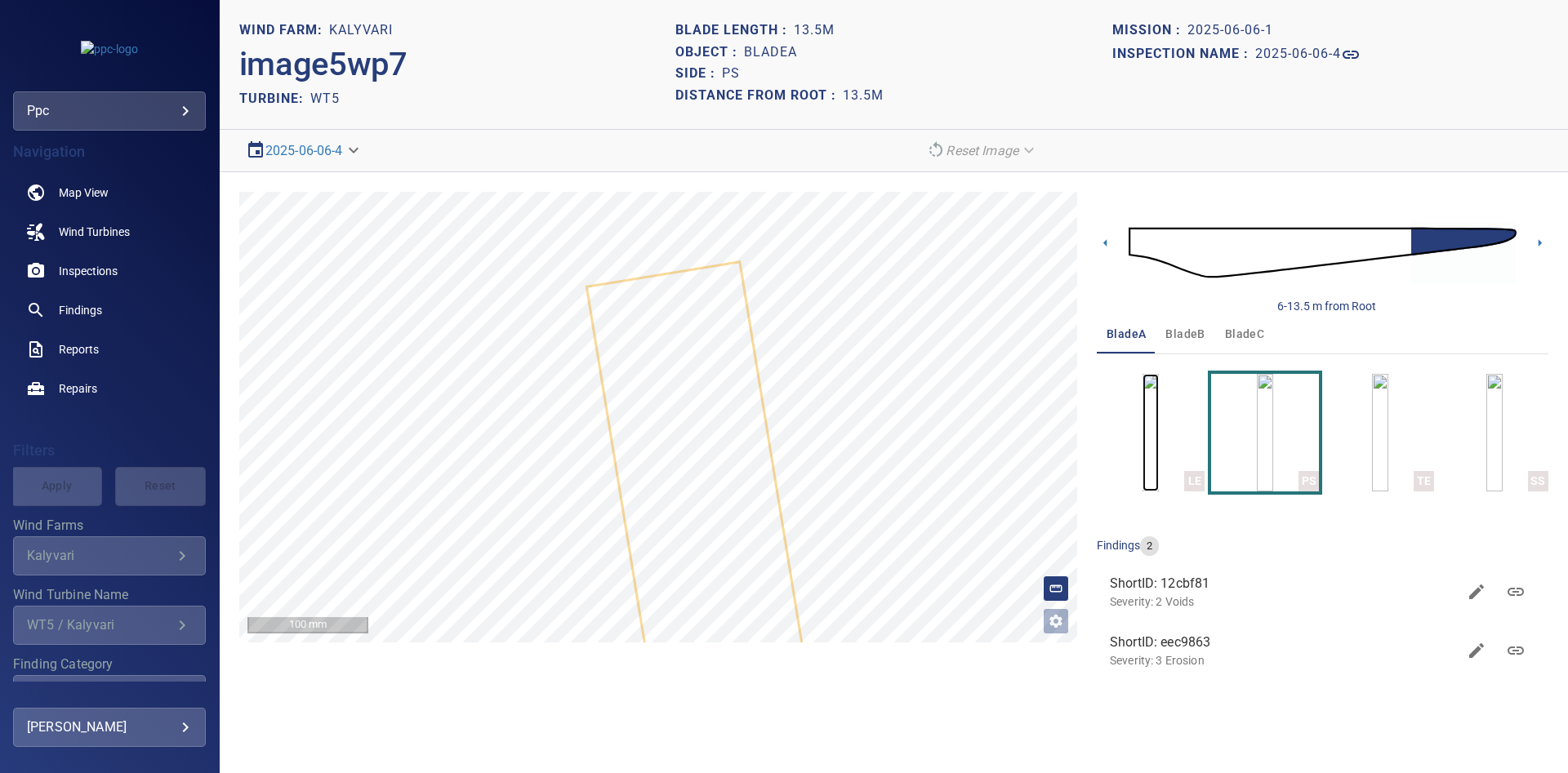
click at [1159, 461] on img "button" at bounding box center [1150, 433] width 16 height 117
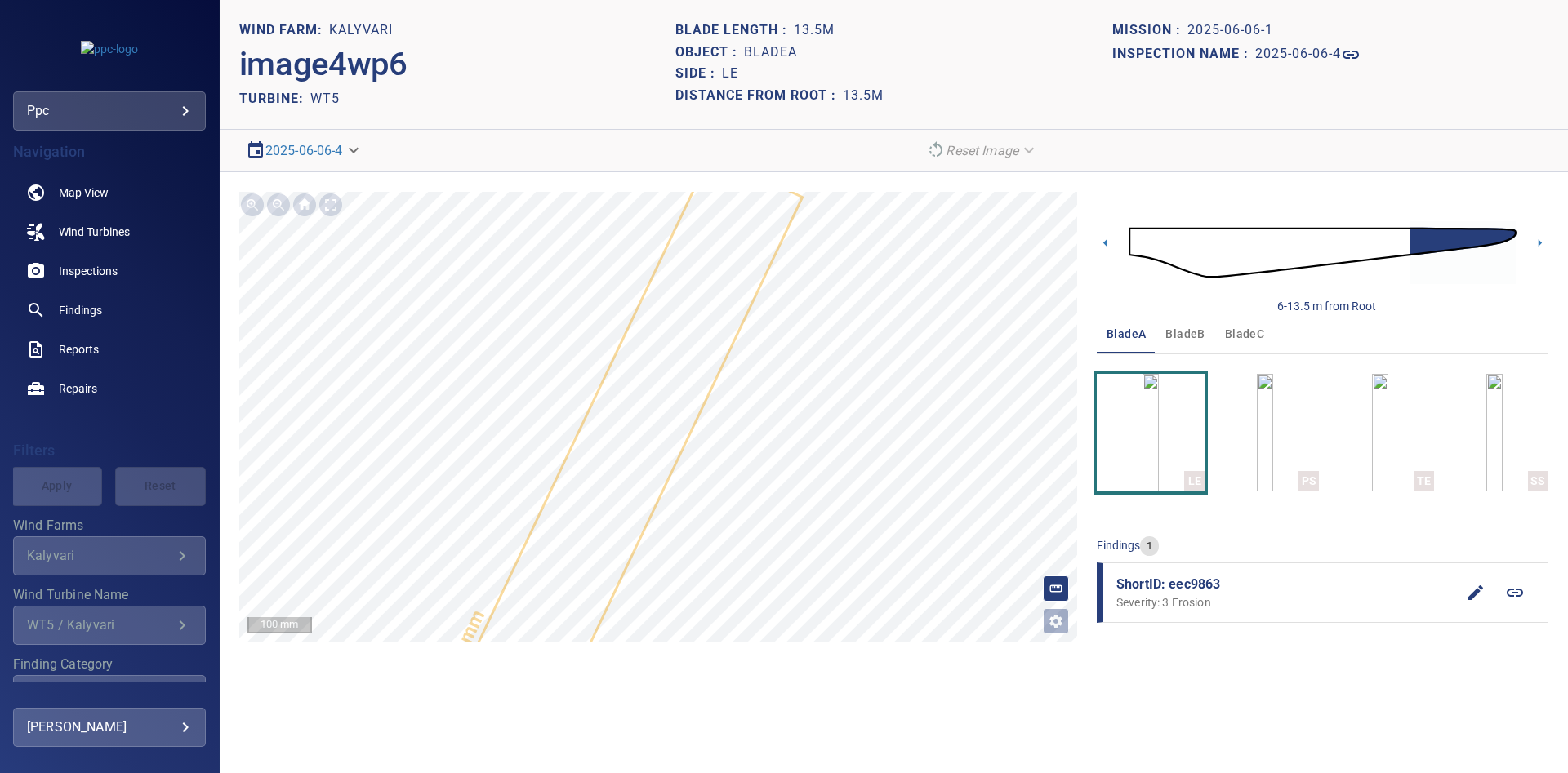
click at [798, 158] on div "**********" at bounding box center [554, 150] width 629 height 29
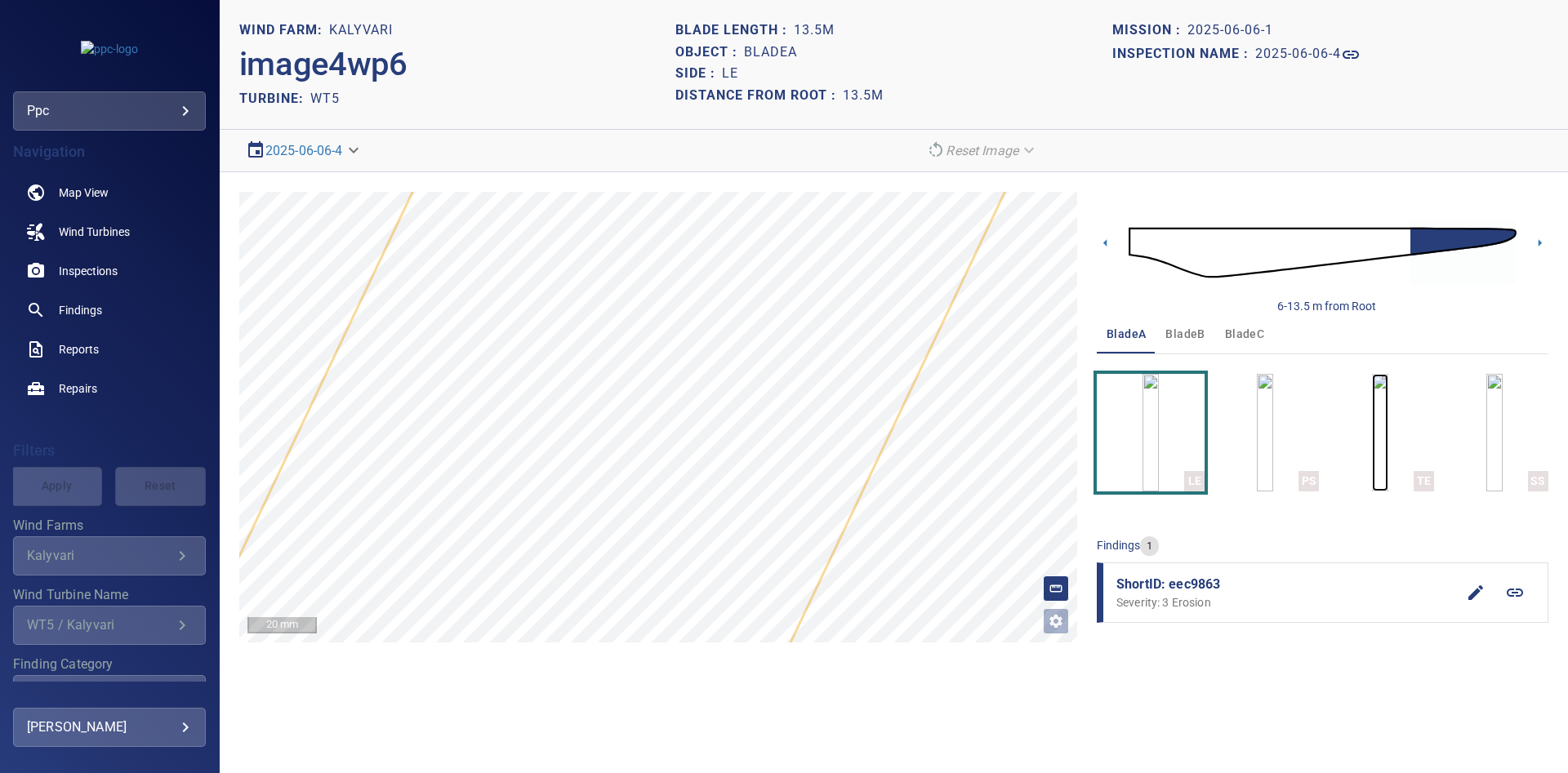
click at [1388, 449] on img "button" at bounding box center [1379, 433] width 16 height 117
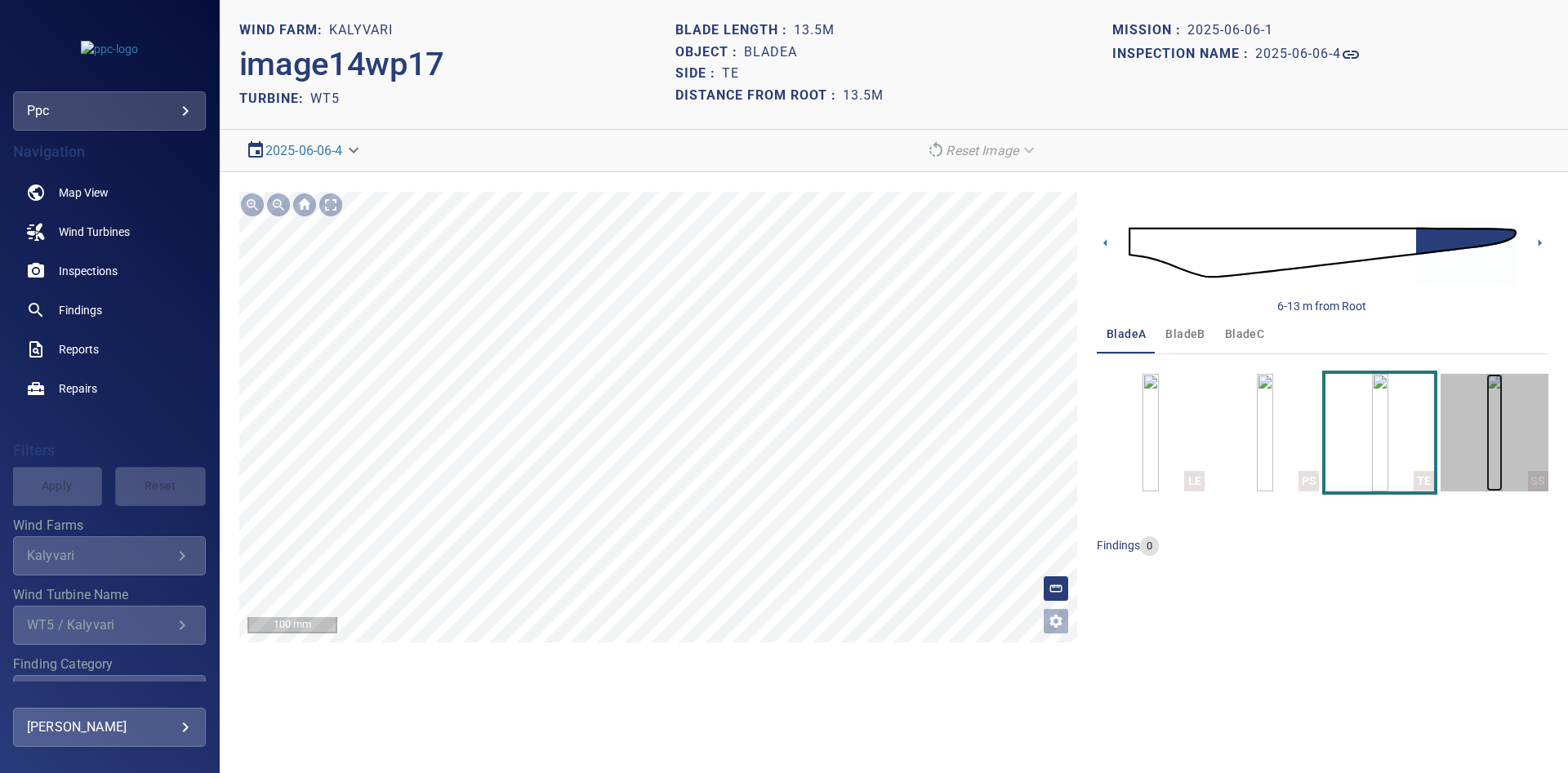
click at [1496, 450] on img "button" at bounding box center [1495, 433] width 16 height 117
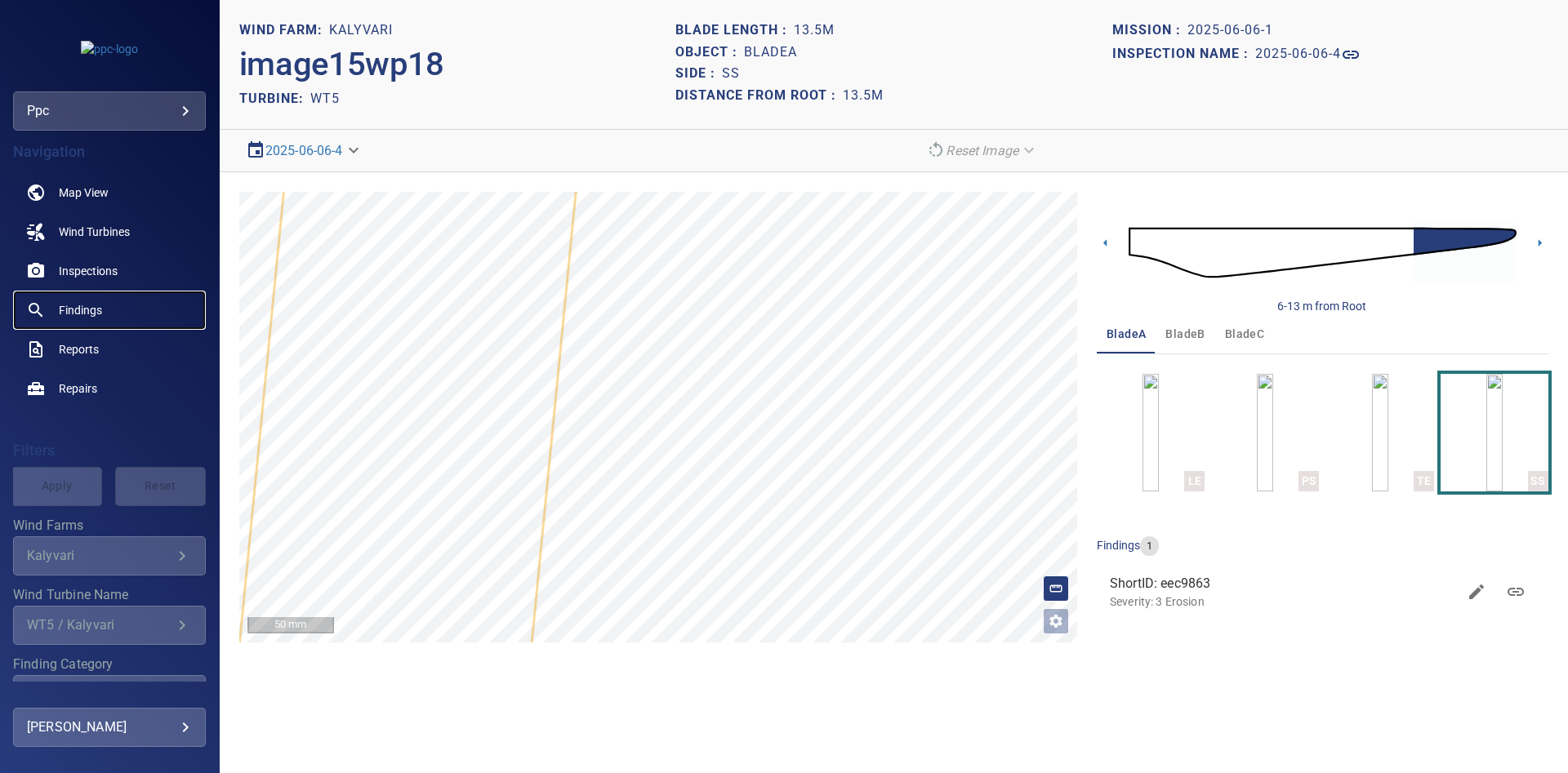
click at [80, 315] on span "Findings" at bounding box center [80, 310] width 44 height 16
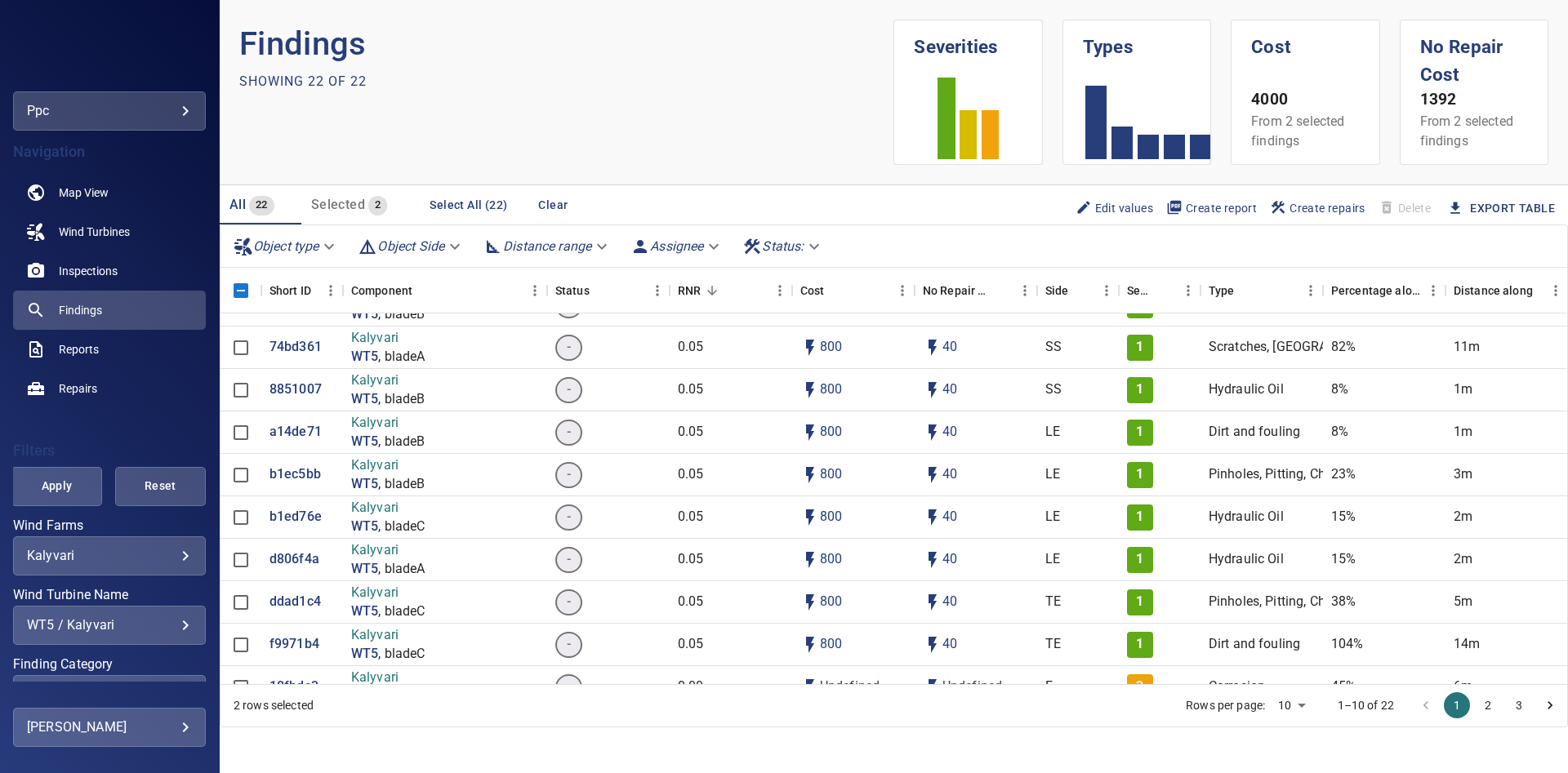
scroll to position [417, 0]
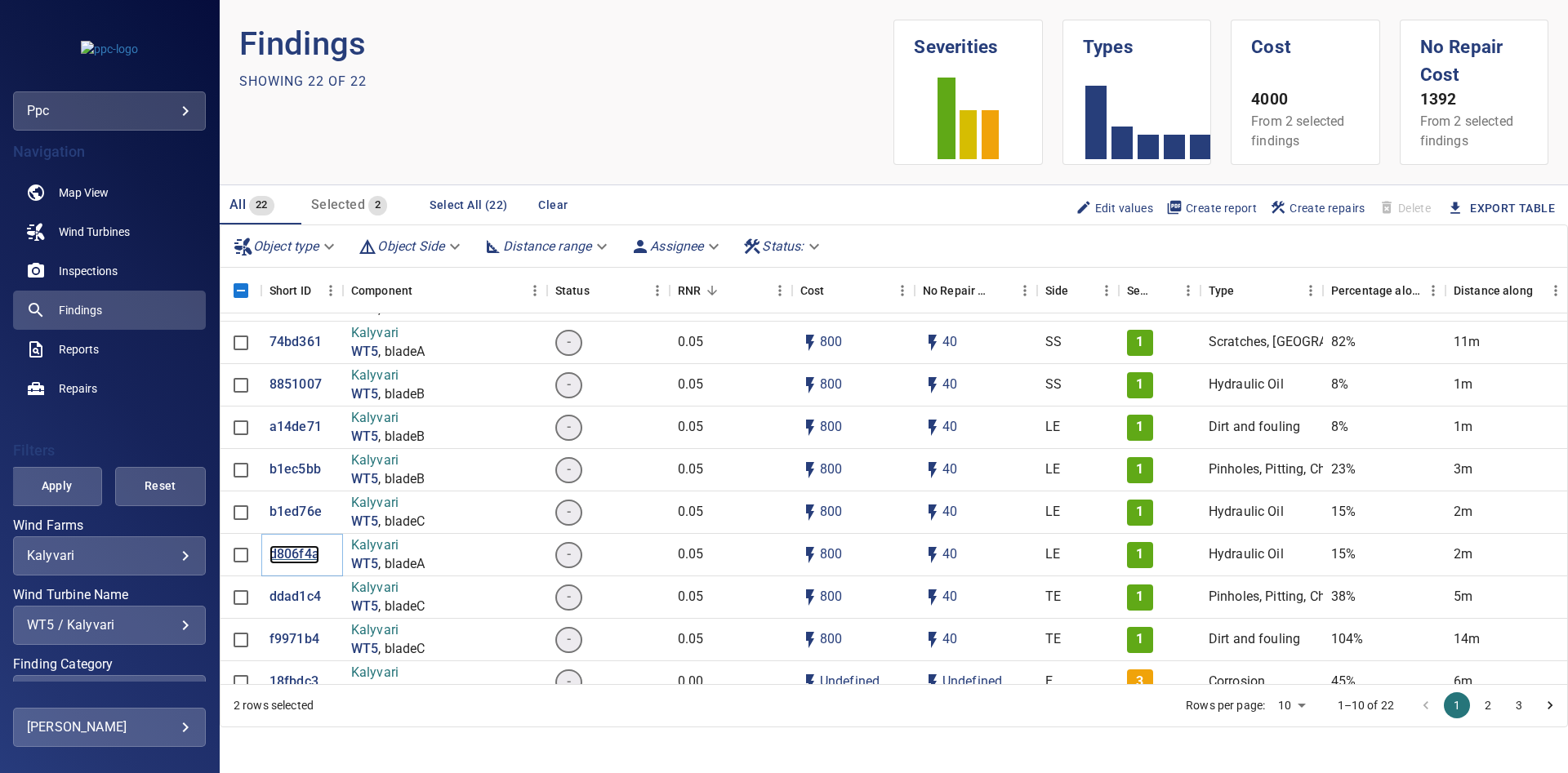
click at [284, 553] on p "d806f4a" at bounding box center [295, 555] width 50 height 19
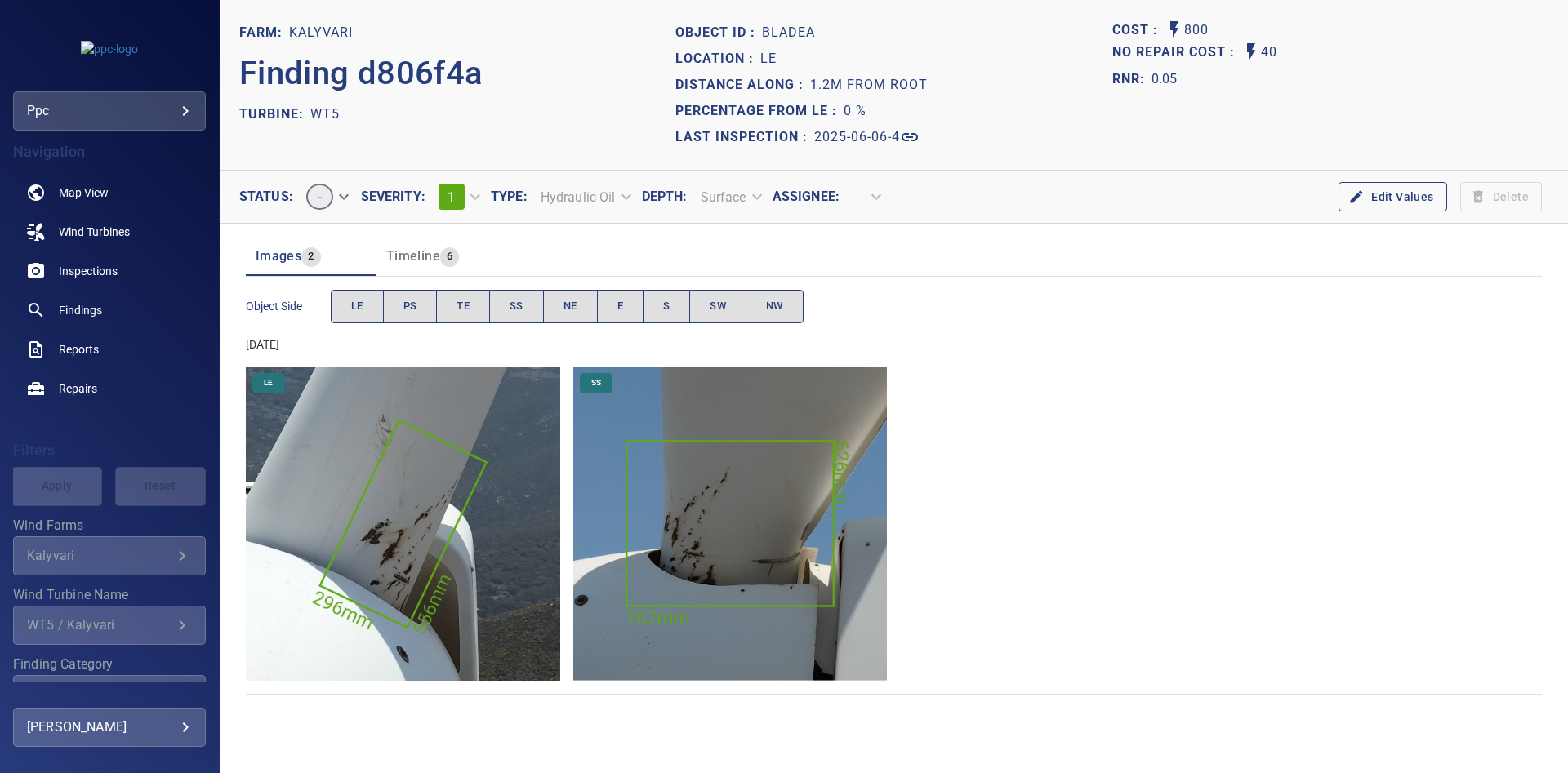
click at [379, 530] on img "Kalyvari/WT5/2025-06-06-4/2025-06-06-1/image0wp2.jpg" at bounding box center [403, 523] width 315 height 315
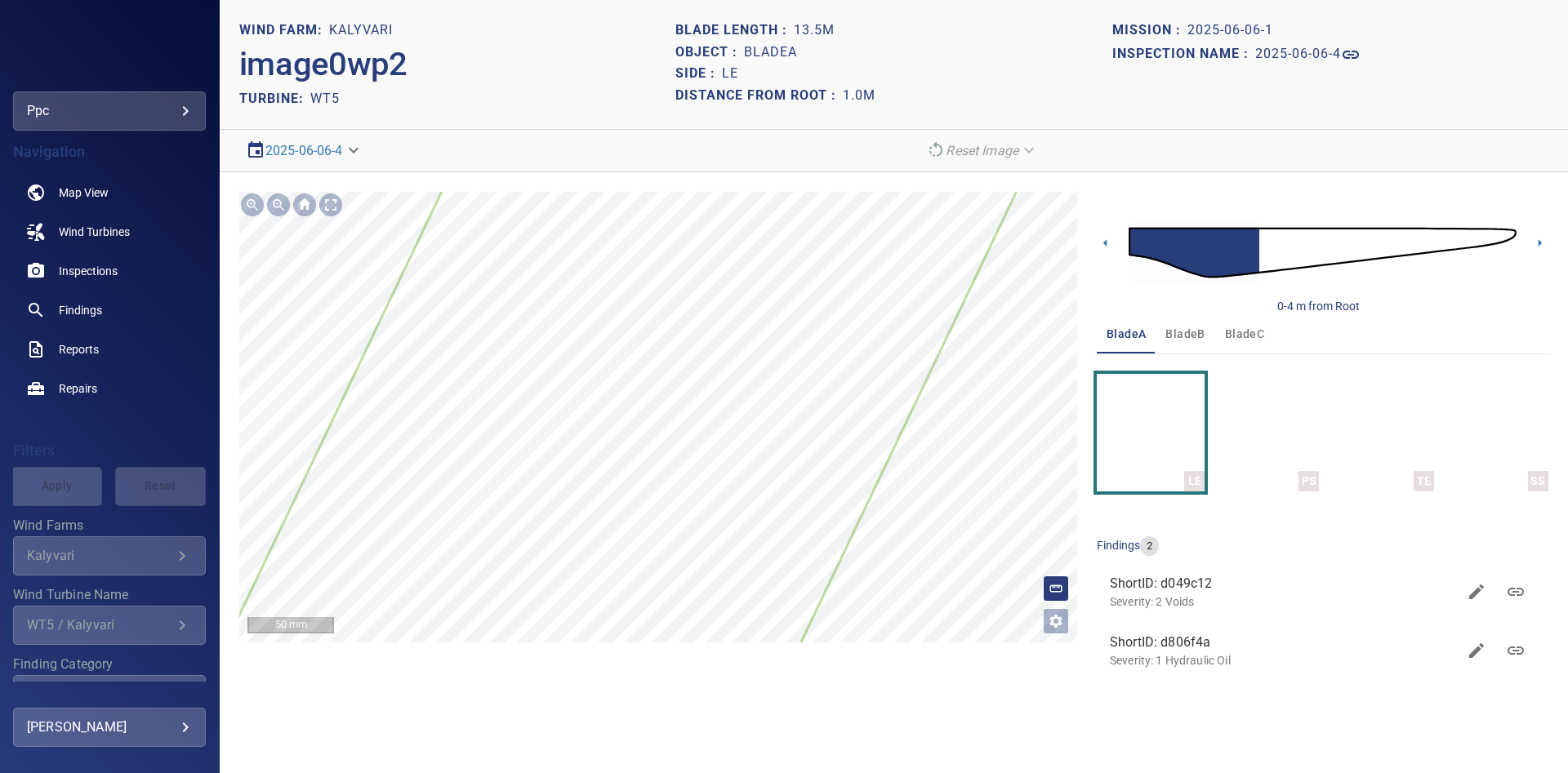
click at [829, 147] on section "**********" at bounding box center [893, 386] width 1349 height 773
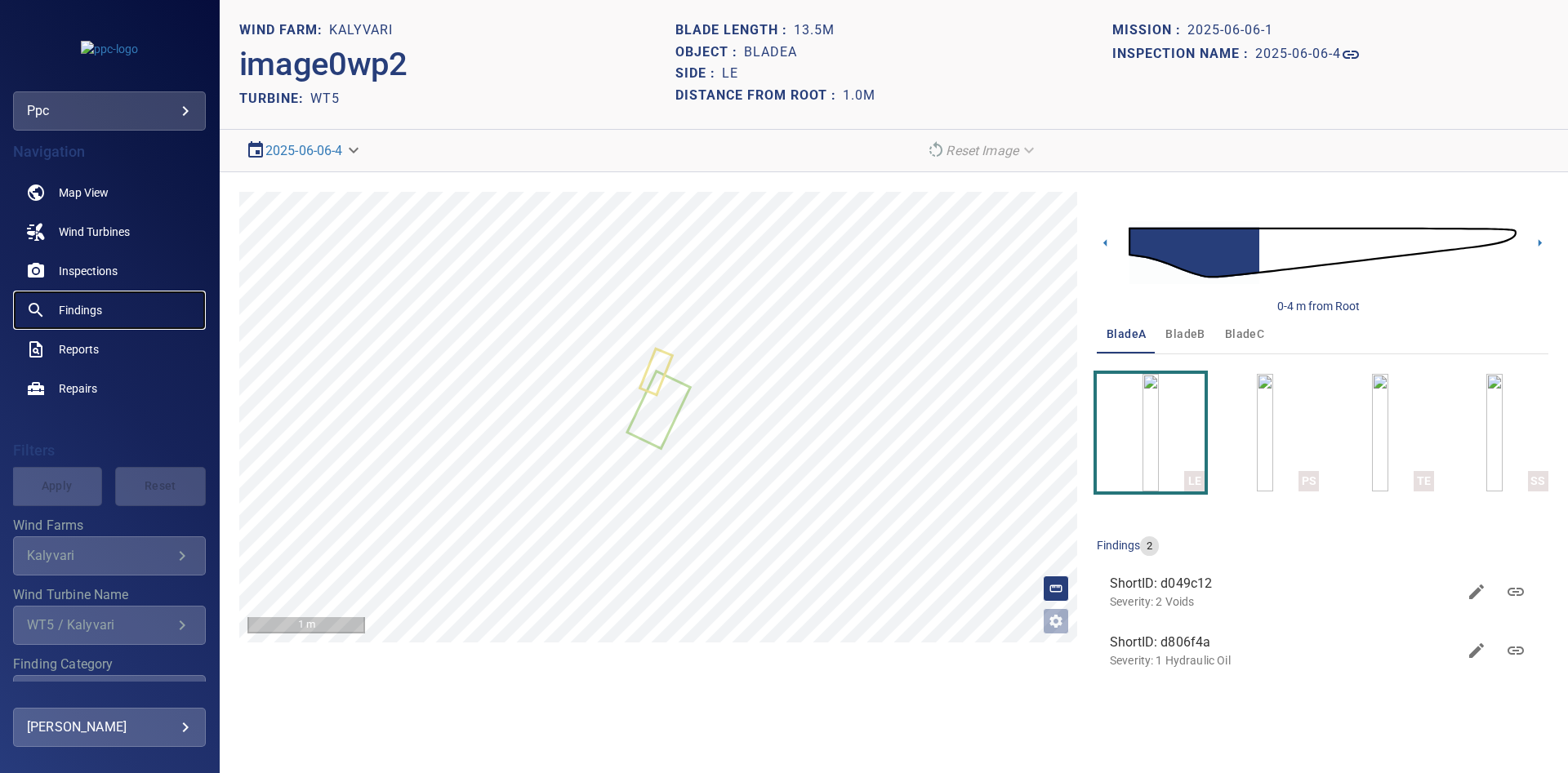
click at [82, 305] on span "Findings" at bounding box center [80, 310] width 44 height 16
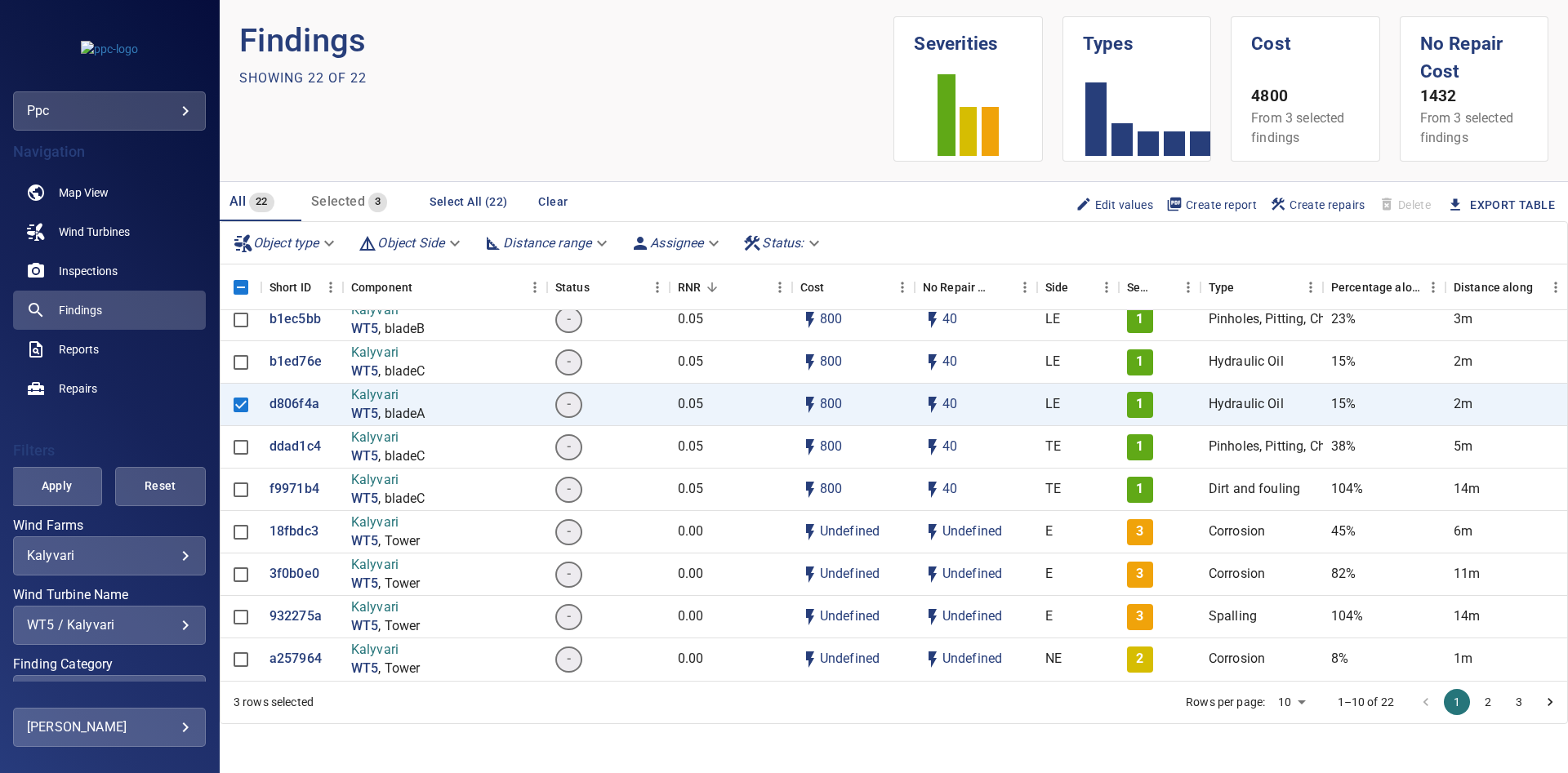
scroll to position [7, 0]
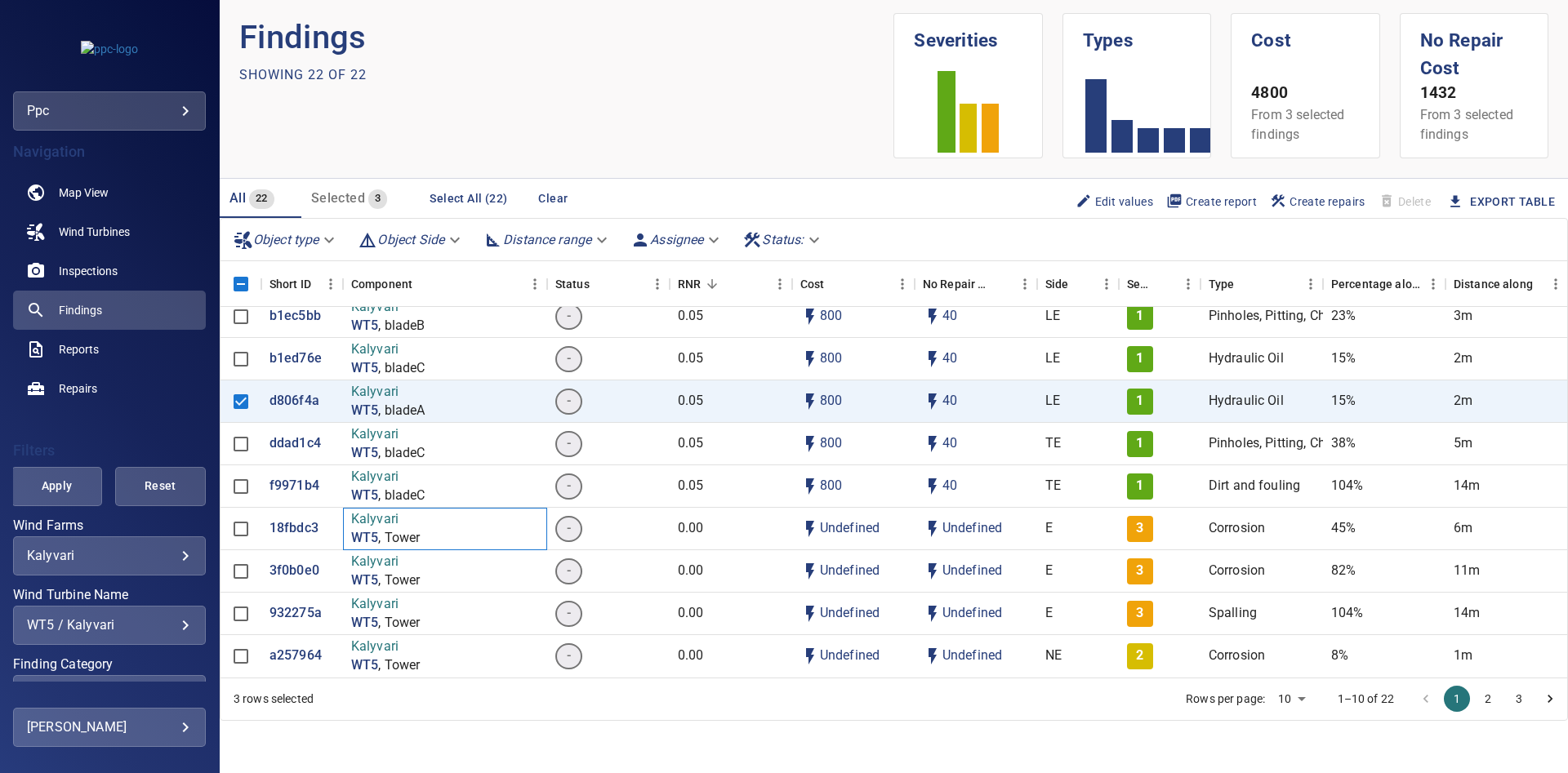
click at [384, 523] on p "Kalyvari" at bounding box center [386, 519] width 69 height 19
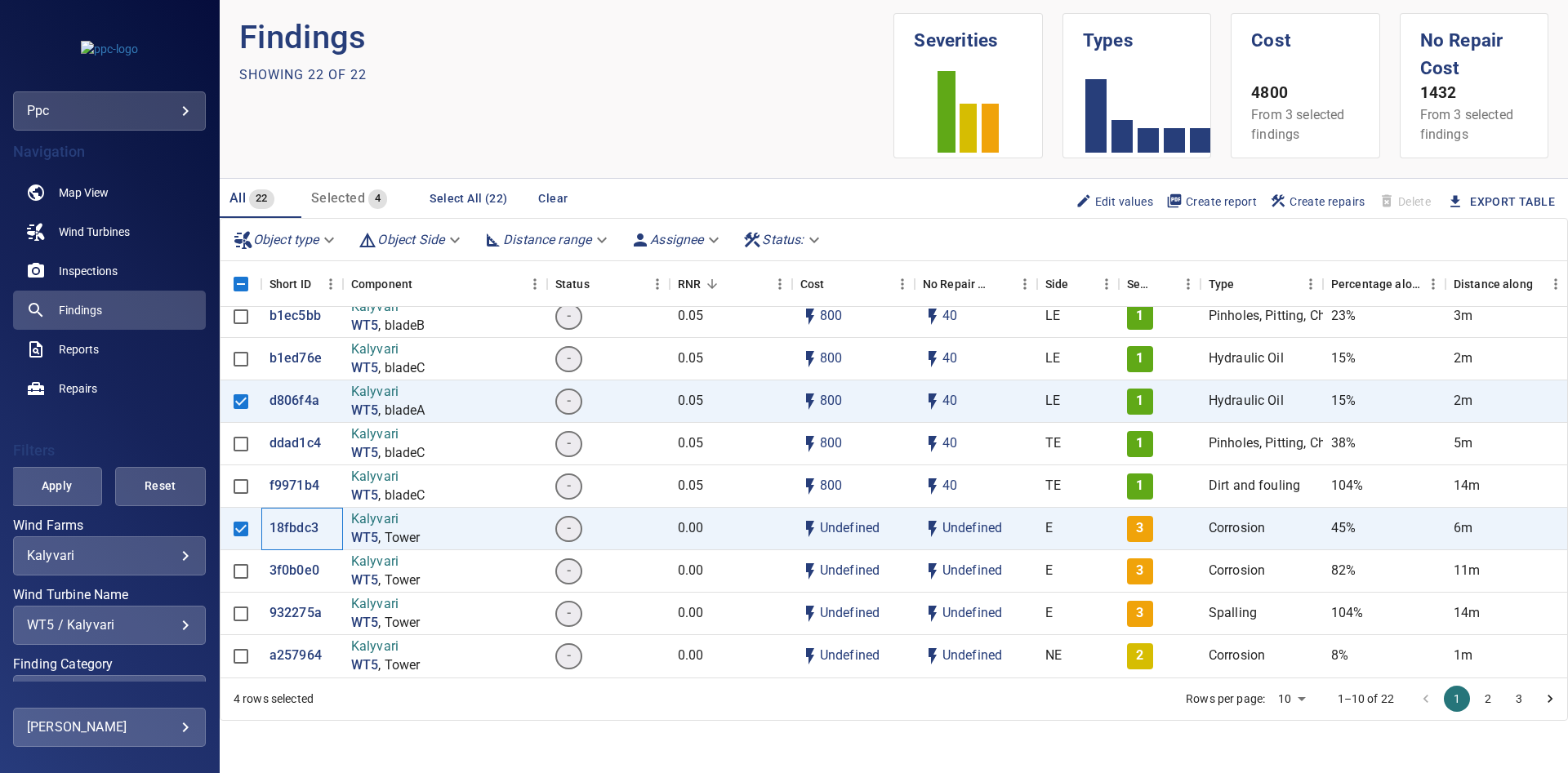
click at [269, 530] on div "18fbdc3" at bounding box center [302, 529] width 81 height 43
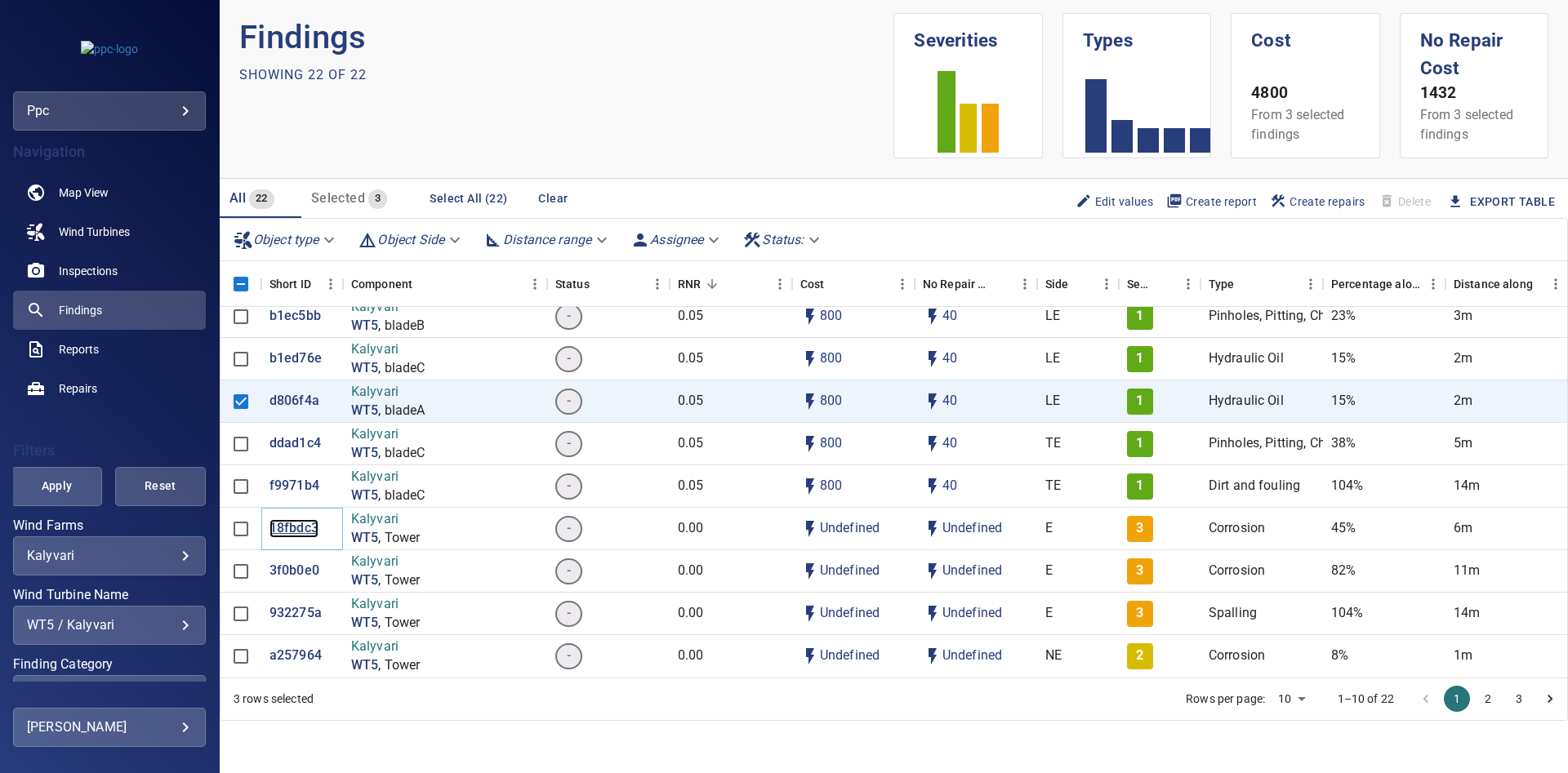
click at [281, 525] on p "18fbdc3" at bounding box center [294, 528] width 49 height 19
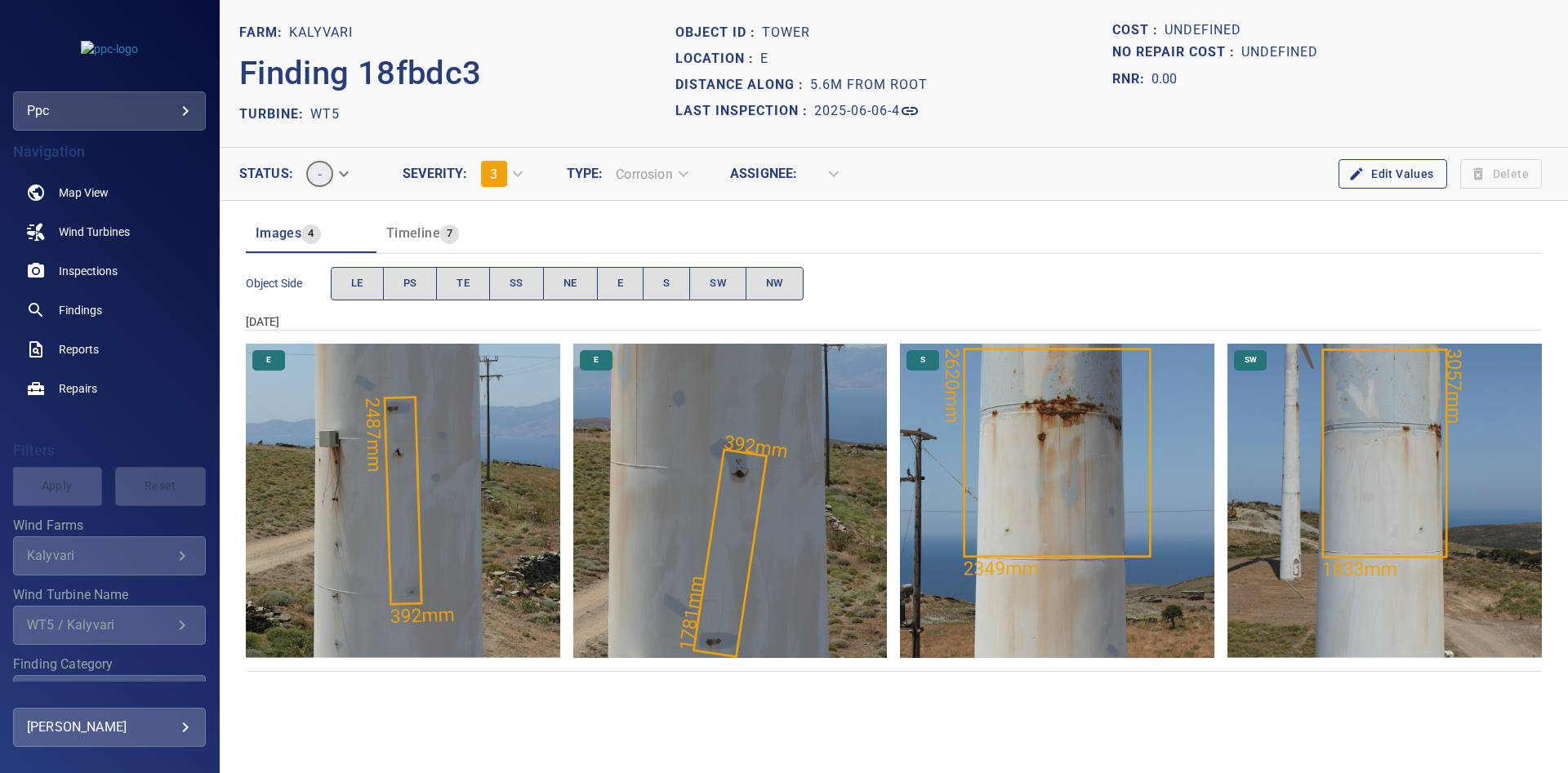
click at [1077, 419] on img "Kalyvari/WT5/2025-06-06-4/2025-06-06-1/image84wp92.jpg" at bounding box center [1057, 500] width 315 height 315
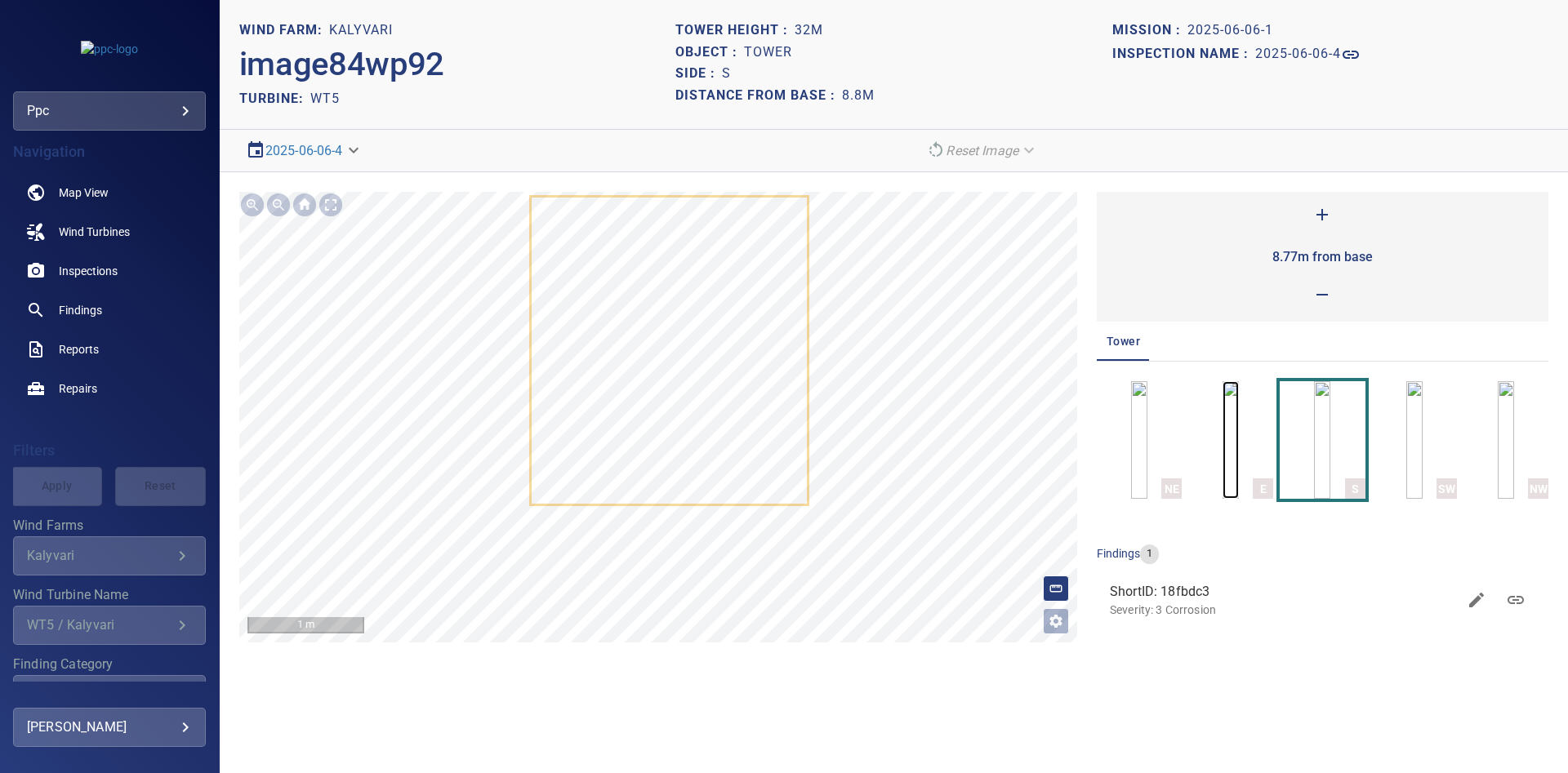
click at [1239, 450] on img "button" at bounding box center [1231, 440] width 16 height 117
